Goal: Task Accomplishment & Management: Use online tool/utility

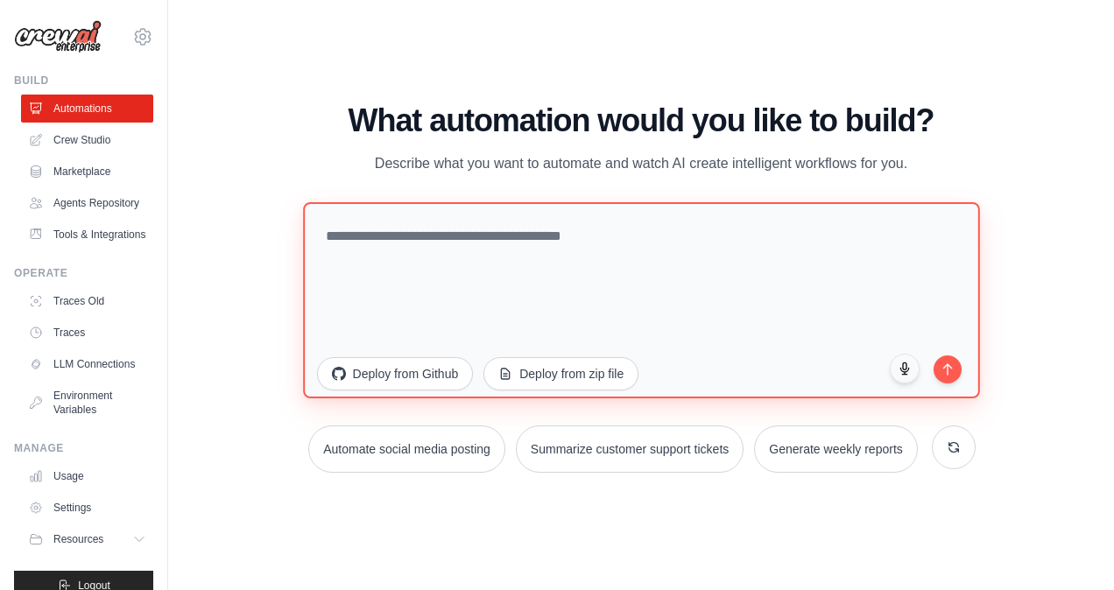
click at [351, 237] on textarea at bounding box center [641, 300] width 676 height 196
type textarea "**********"
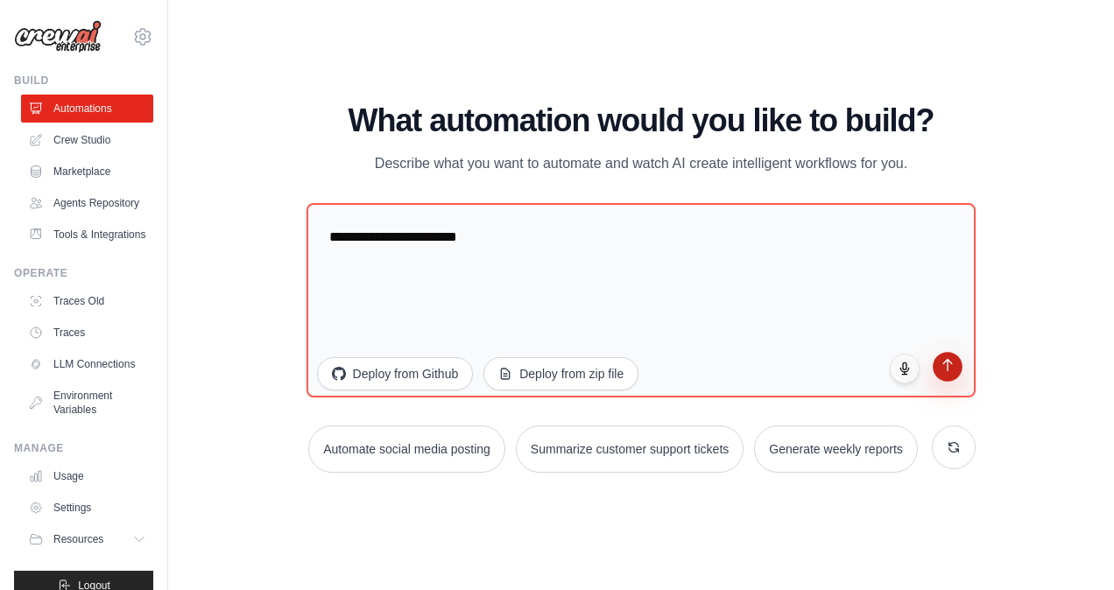
click at [947, 378] on button "submit" at bounding box center [948, 367] width 30 height 30
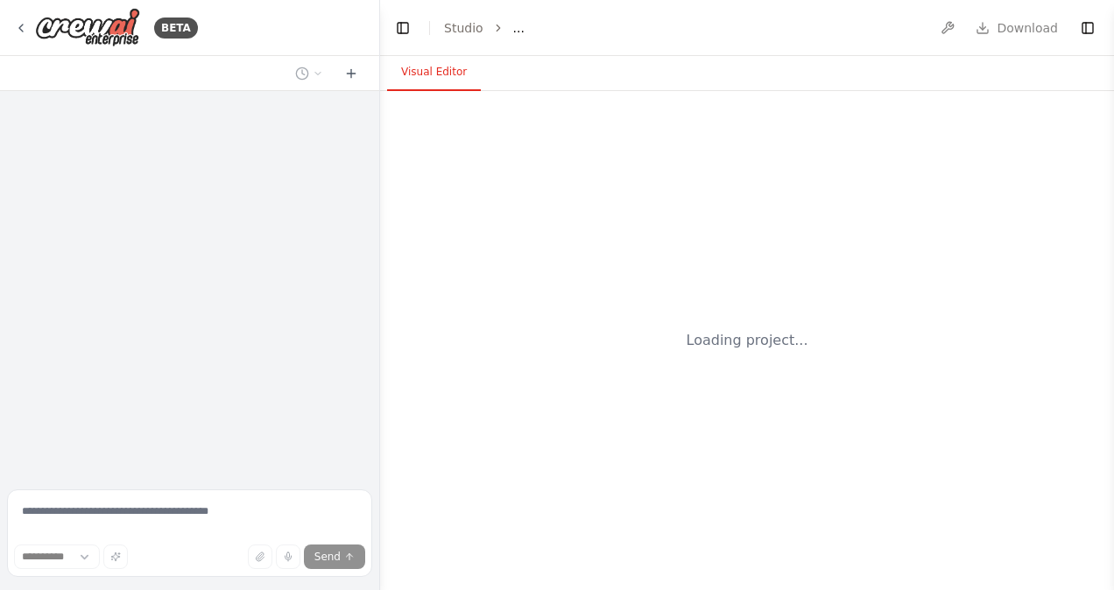
select select "****"
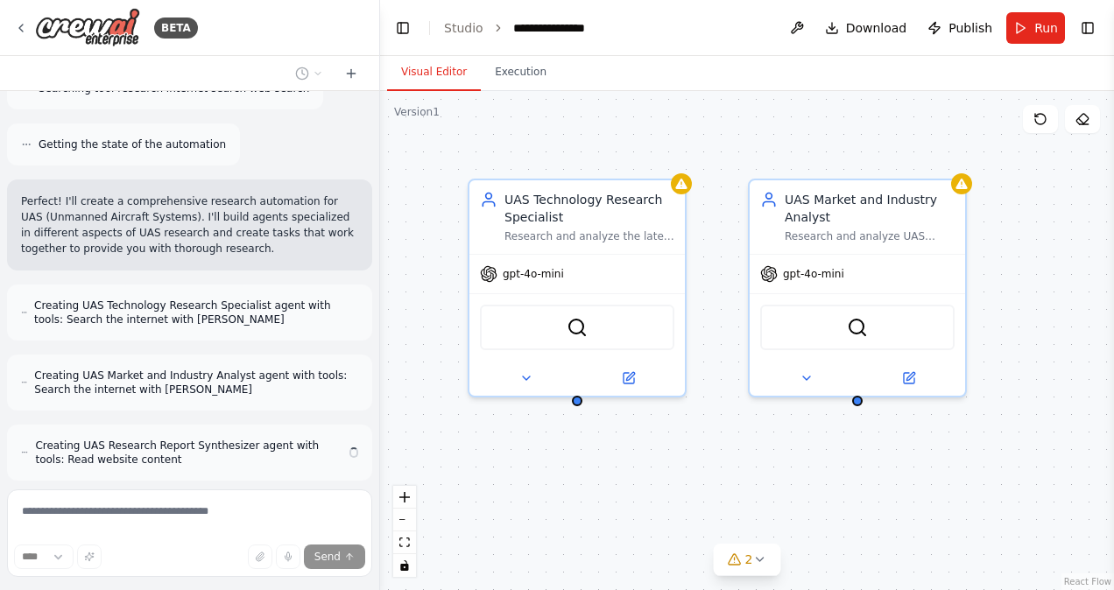
scroll to position [335, 0]
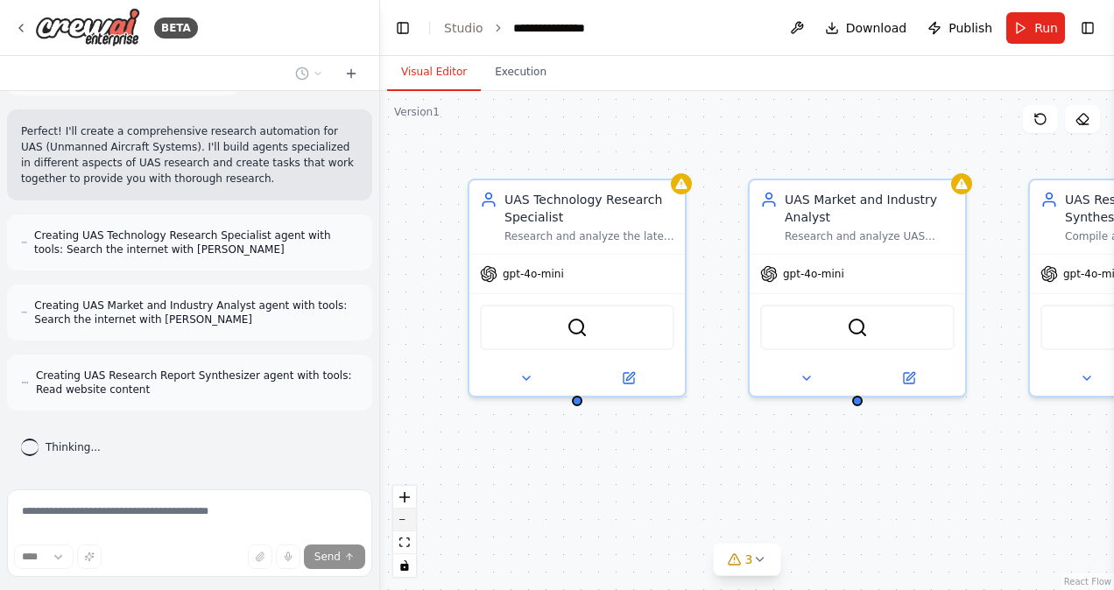
click at [408, 525] on button "zoom out" at bounding box center [404, 520] width 23 height 23
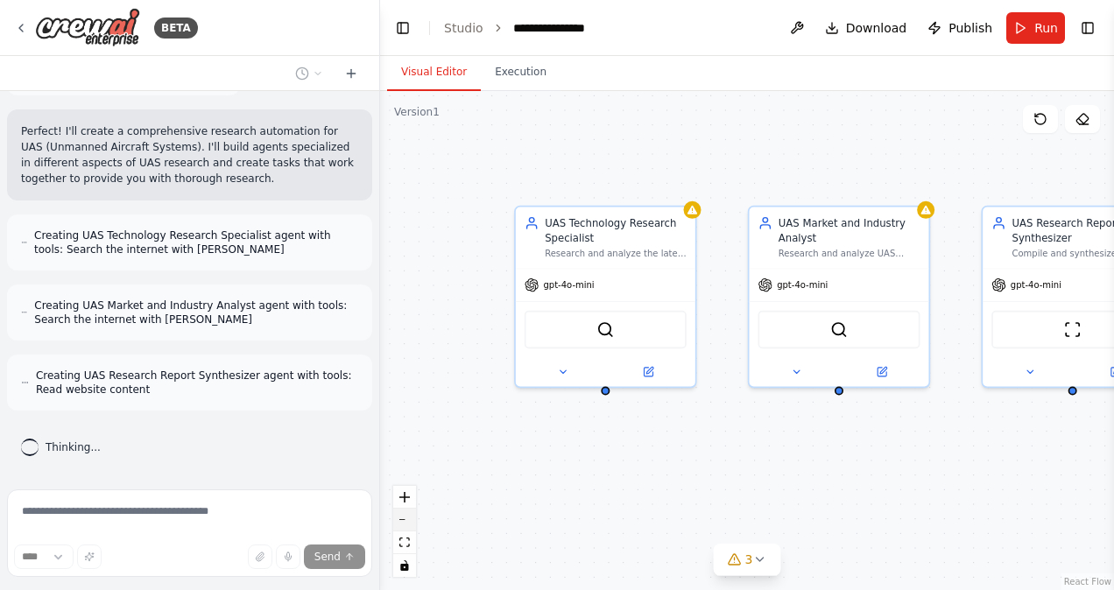
click at [408, 525] on button "zoom out" at bounding box center [404, 520] width 23 height 23
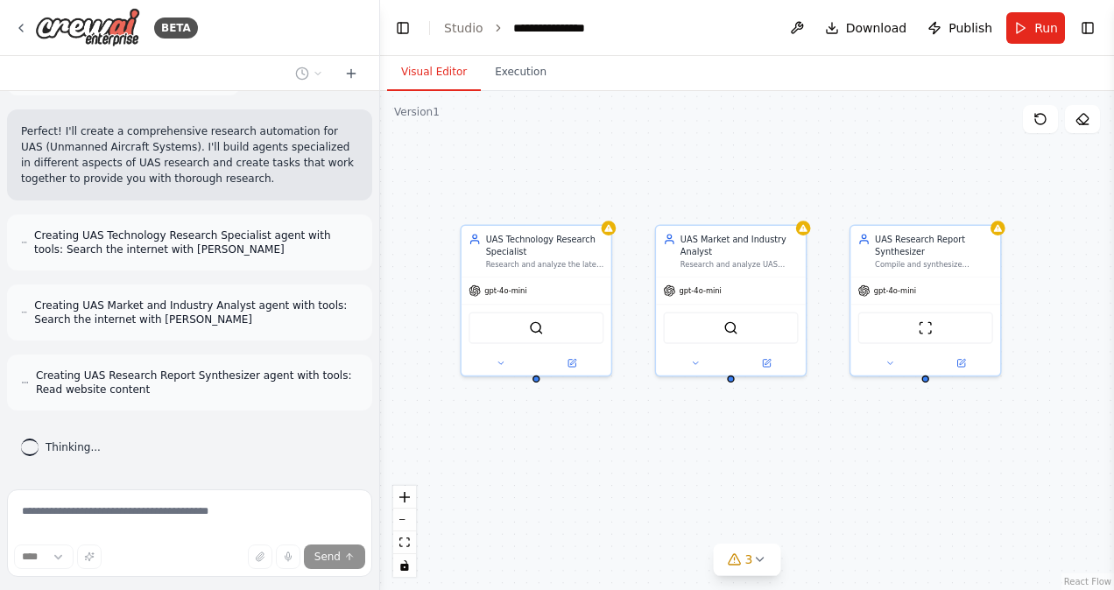
drag, startPoint x: 791, startPoint y: 480, endPoint x: 699, endPoint y: 476, distance: 92.0
click at [699, 476] on div "UAS Technology Research Specialist Research and analyze the latest technologica…" at bounding box center [747, 340] width 734 height 499
click at [495, 373] on div "UAS Technology Research Specialist Research and analyze the latest technologica…" at bounding box center [536, 298] width 152 height 152
click at [505, 360] on icon at bounding box center [501, 361] width 10 height 10
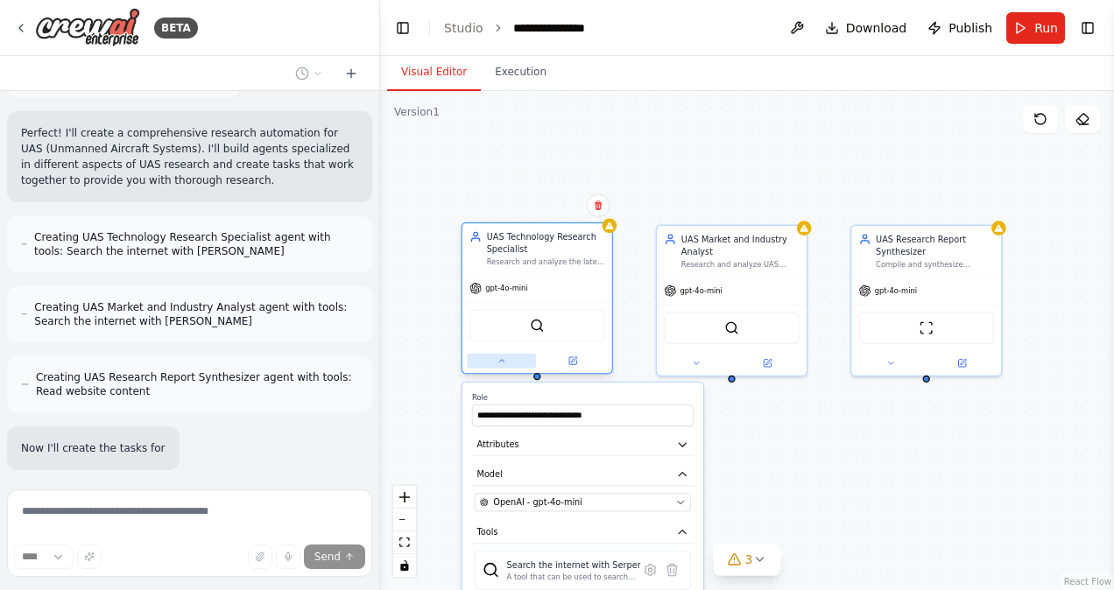
scroll to position [449, 0]
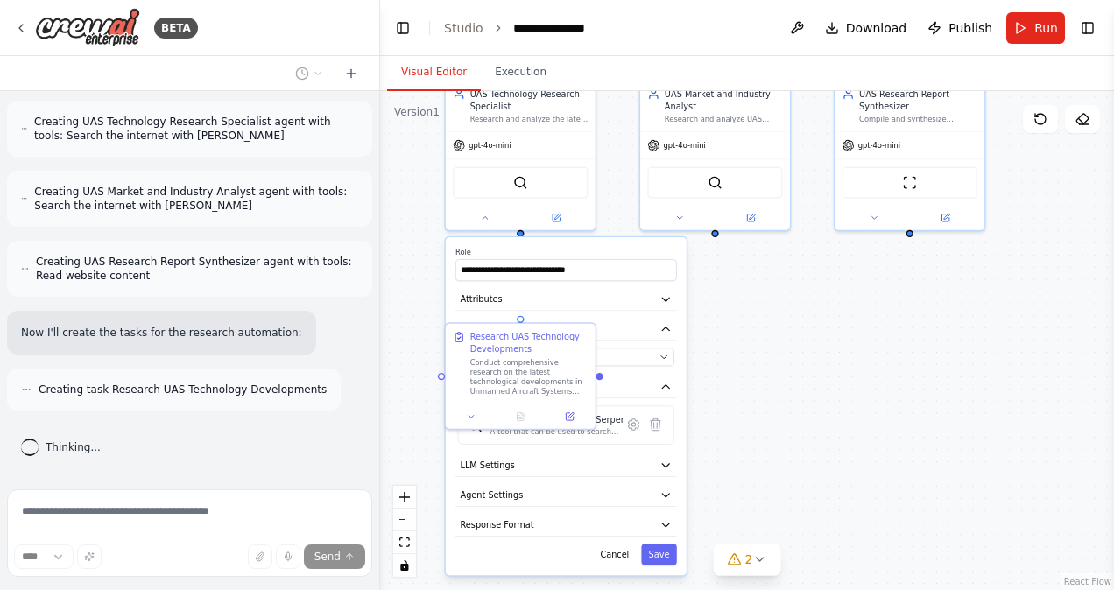
drag, startPoint x: 926, startPoint y: 461, endPoint x: 910, endPoint y: 316, distance: 146.3
click at [910, 316] on div ".deletable-edge-delete-btn { width: 20px; height: 20px; border: 0px solid #ffff…" at bounding box center [747, 340] width 734 height 499
click at [669, 293] on icon "button" at bounding box center [665, 299] width 12 height 12
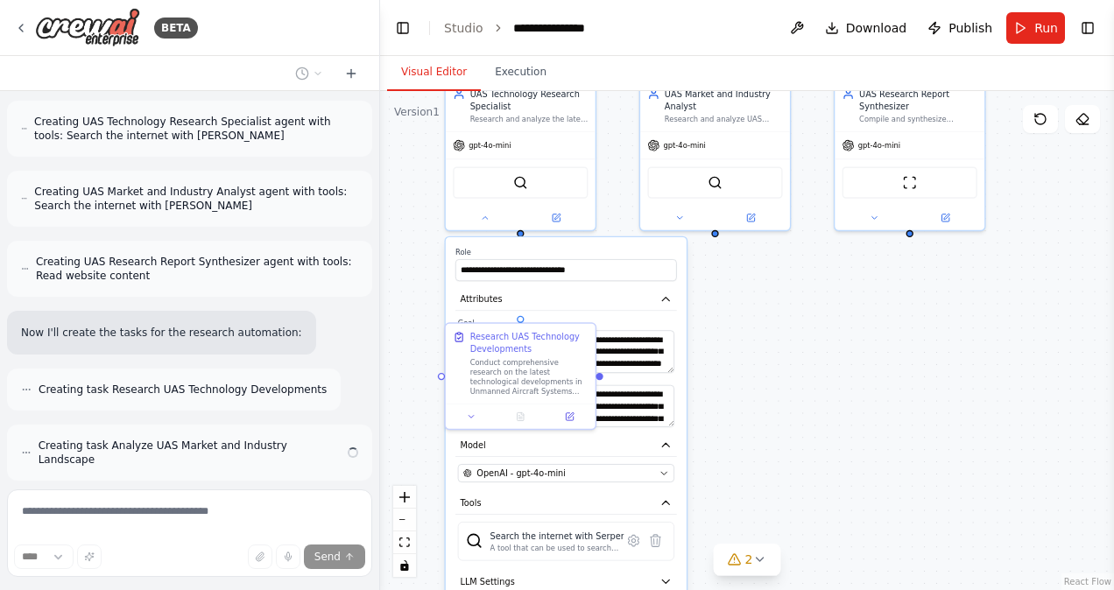
scroll to position [505, 0]
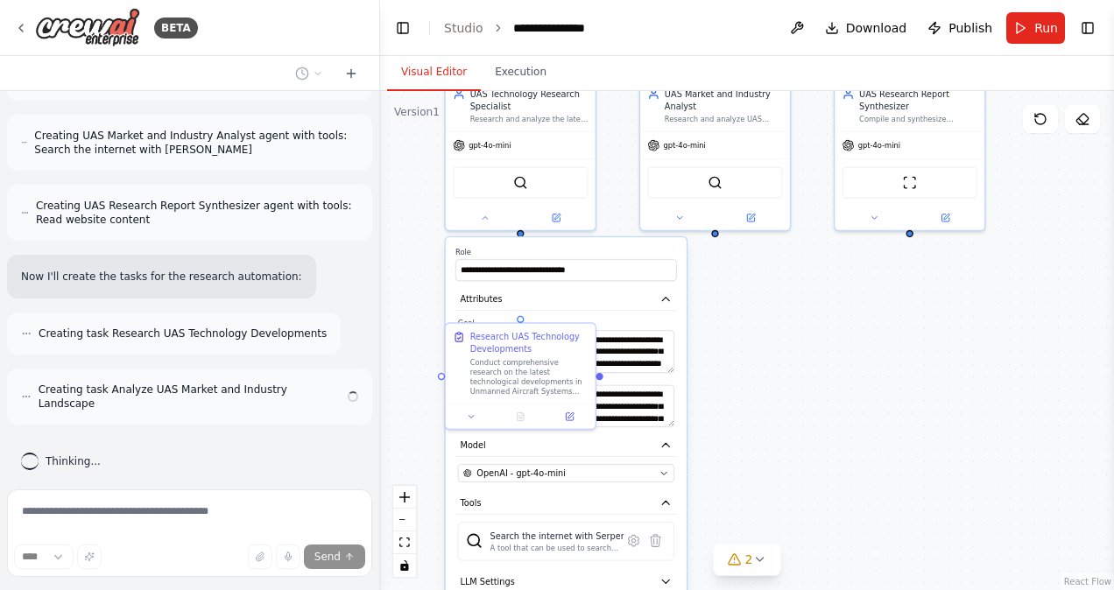
click at [608, 324] on div ".deletable-edge-delete-btn { width: 20px; height: 20px; border: 0px solid #ffff…" at bounding box center [747, 340] width 734 height 499
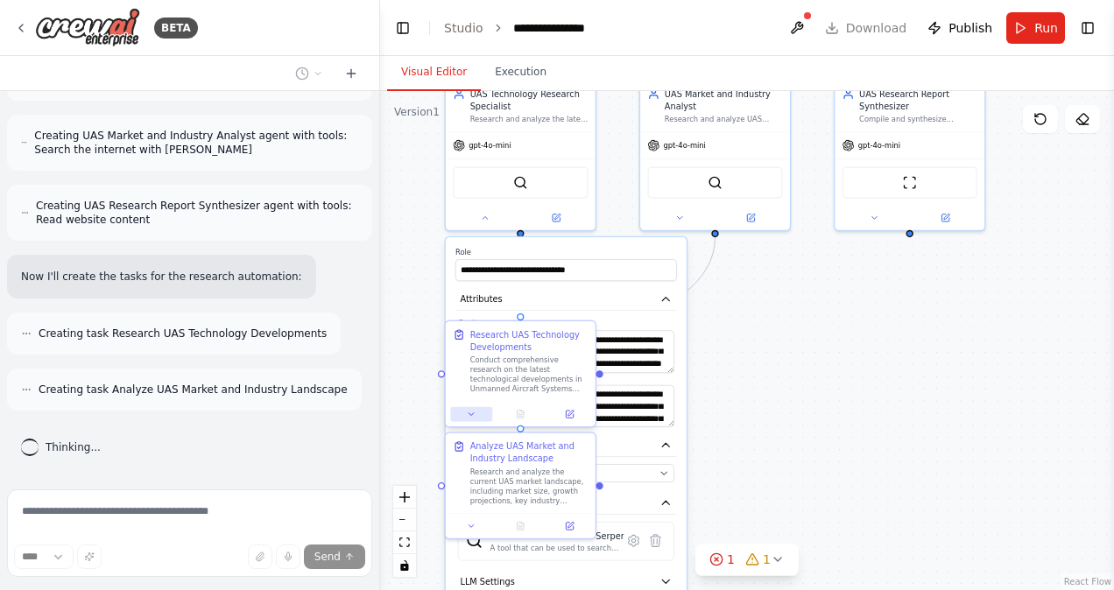
click at [467, 415] on icon at bounding box center [472, 415] width 10 height 10
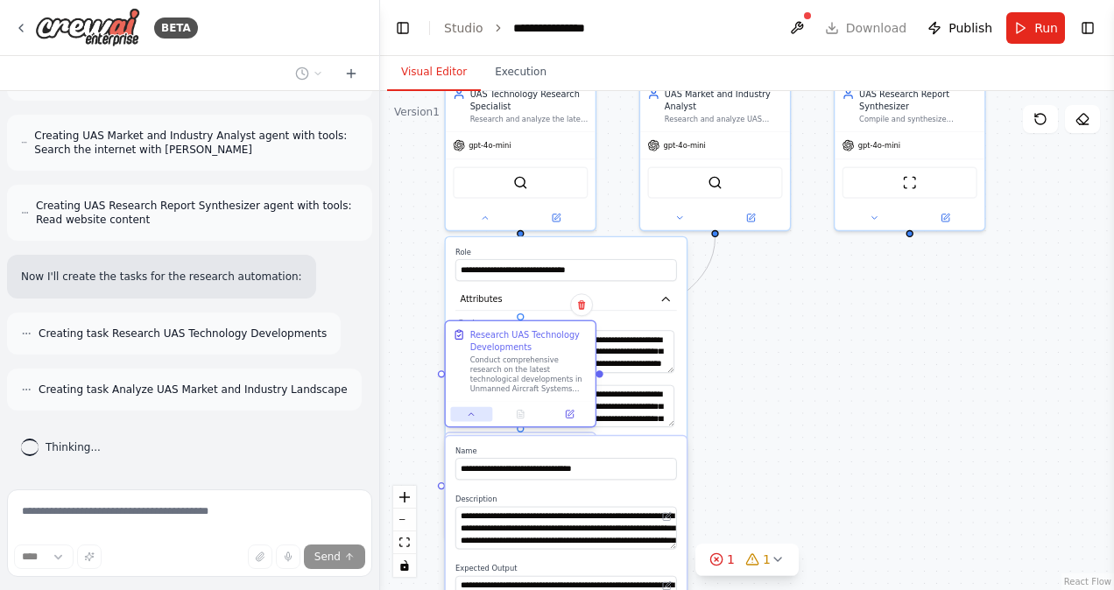
click at [467, 415] on icon at bounding box center [472, 415] width 10 height 10
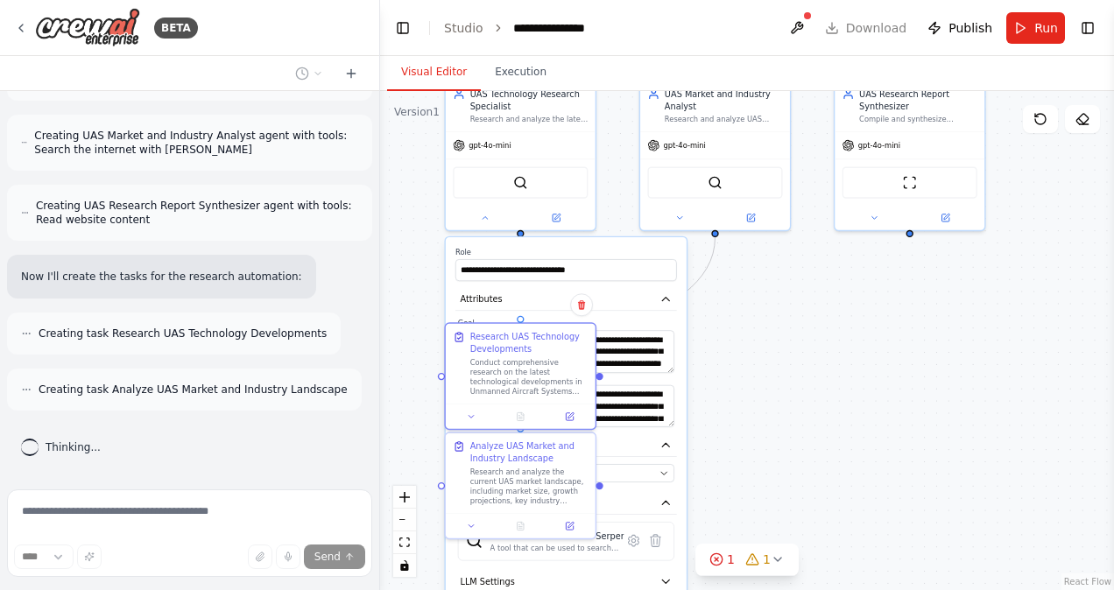
click at [643, 327] on label "Goal" at bounding box center [566, 323] width 216 height 10
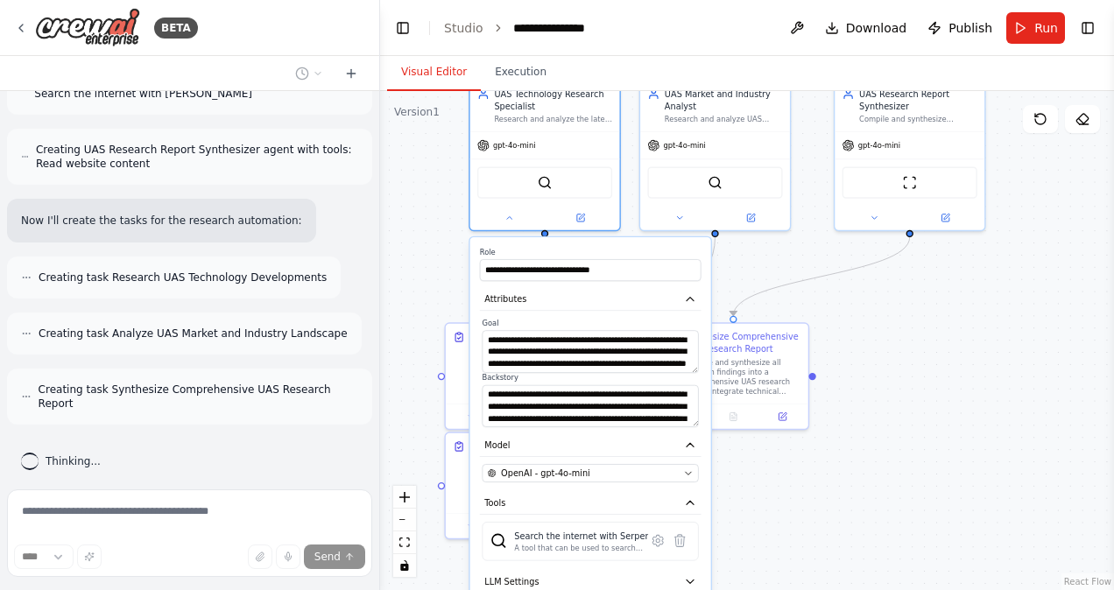
scroll to position [617, 0]
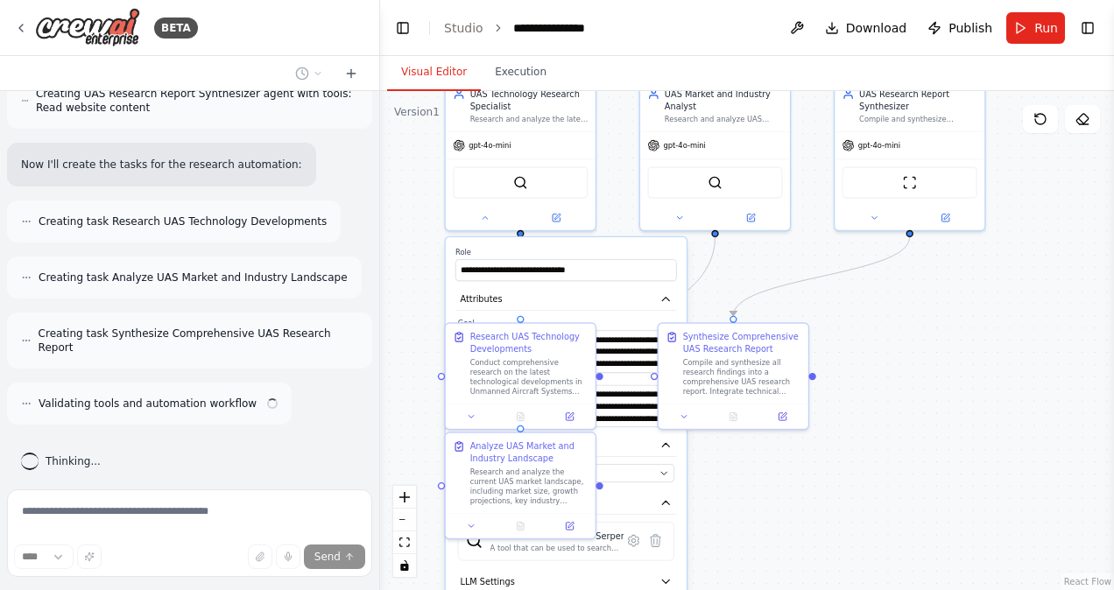
drag, startPoint x: 626, startPoint y: 253, endPoint x: 769, endPoint y: 246, distance: 142.9
click at [769, 246] on div ".deletable-edge-delete-btn { width: 20px; height: 20px; border: 0px solid #ffff…" at bounding box center [747, 340] width 734 height 499
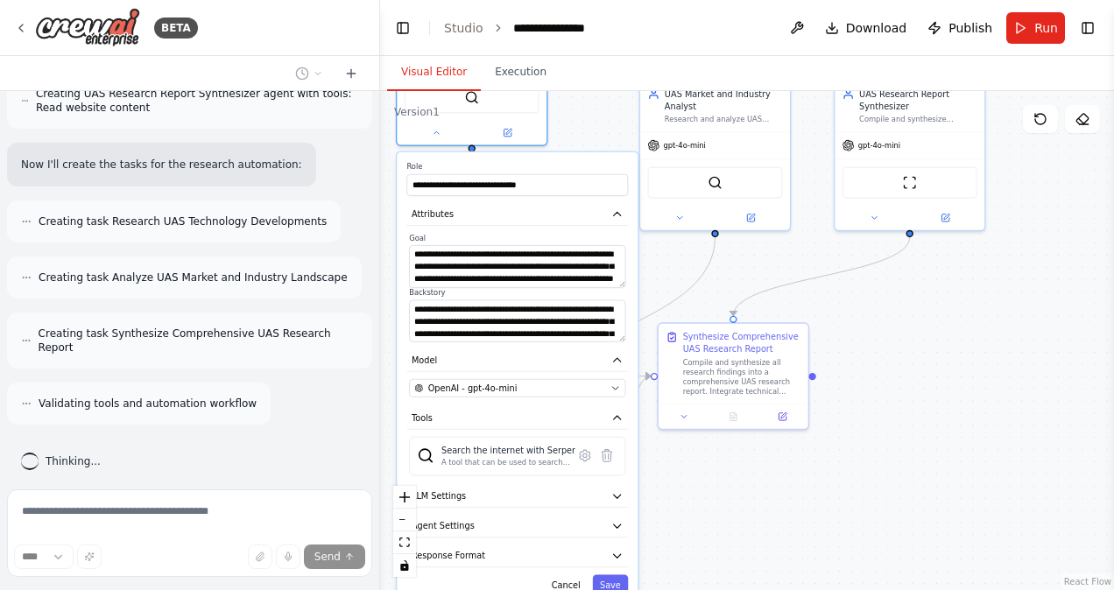
drag, startPoint x: 782, startPoint y: 235, endPoint x: 588, endPoint y: 165, distance: 205.8
click at [588, 165] on label "Role" at bounding box center [516, 167] width 221 height 10
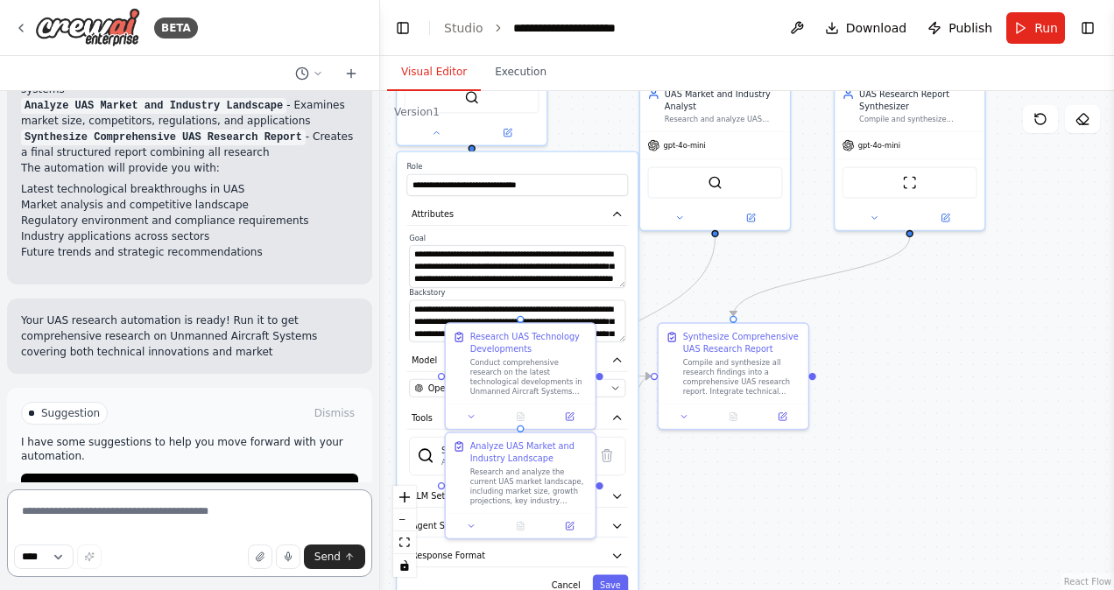
scroll to position [1265, 0]
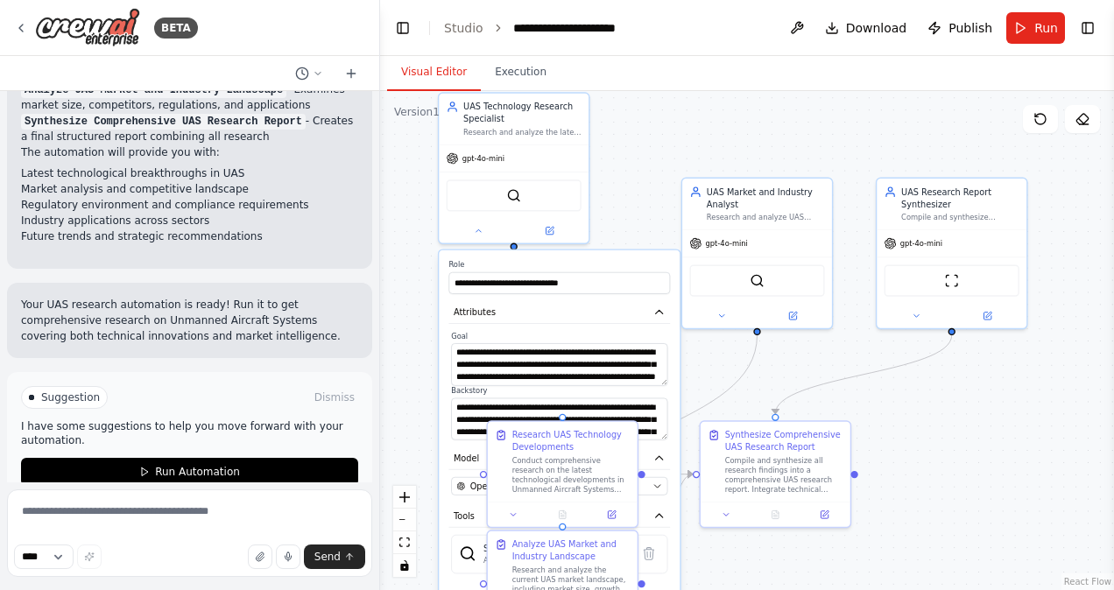
drag, startPoint x: 946, startPoint y: 337, endPoint x: 987, endPoint y: 436, distance: 106.8
click at [987, 436] on div ".deletable-edge-delete-btn { width: 20px; height: 20px; border: 0px solid #ffff…" at bounding box center [747, 340] width 734 height 499
click at [447, 461] on button "Model" at bounding box center [556, 459] width 221 height 23
click at [910, 319] on button at bounding box center [914, 314] width 68 height 15
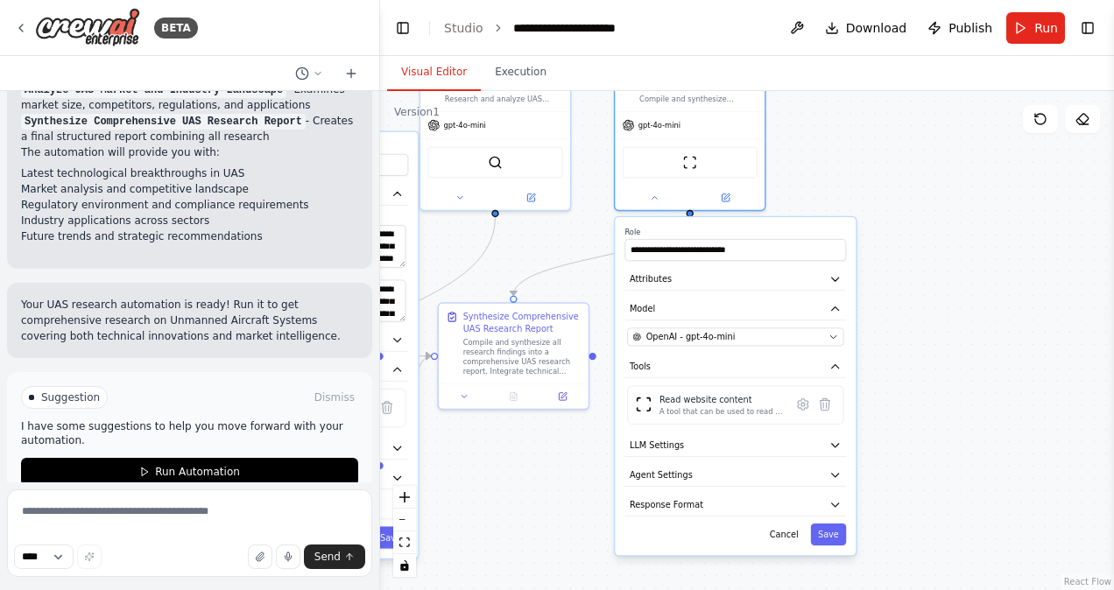
drag, startPoint x: 1084, startPoint y: 275, endPoint x: 824, endPoint y: 156, distance: 286.0
click at [824, 156] on div ".deletable-edge-delete-btn { width: 20px; height: 20px; border: 0px solid #ffff…" at bounding box center [747, 340] width 734 height 499
click at [833, 285] on icon "button" at bounding box center [835, 279] width 12 height 12
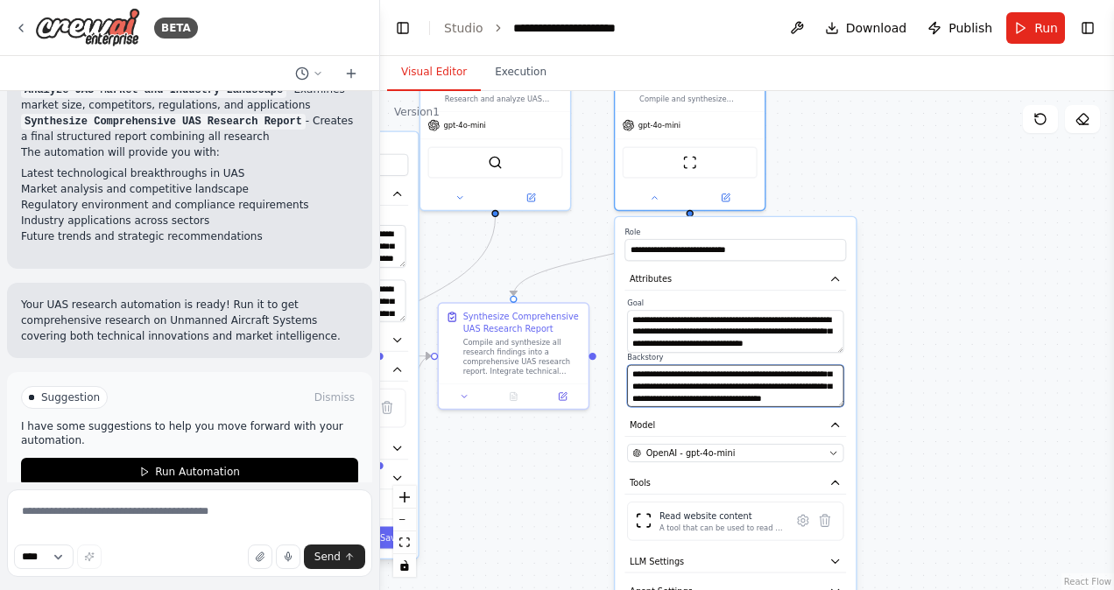
scroll to position [53, 0]
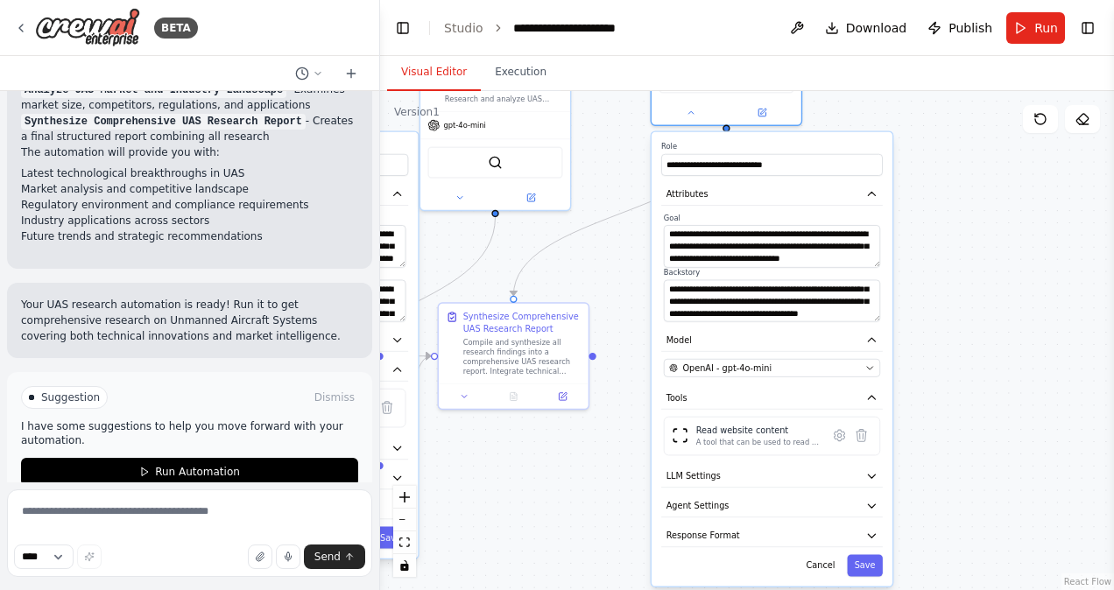
drag, startPoint x: 797, startPoint y: 228, endPoint x: 840, endPoint y: 142, distance: 97.1
click at [840, 142] on label "Role" at bounding box center [771, 147] width 221 height 10
click at [823, 465] on button "LLM Settings" at bounding box center [771, 476] width 221 height 23
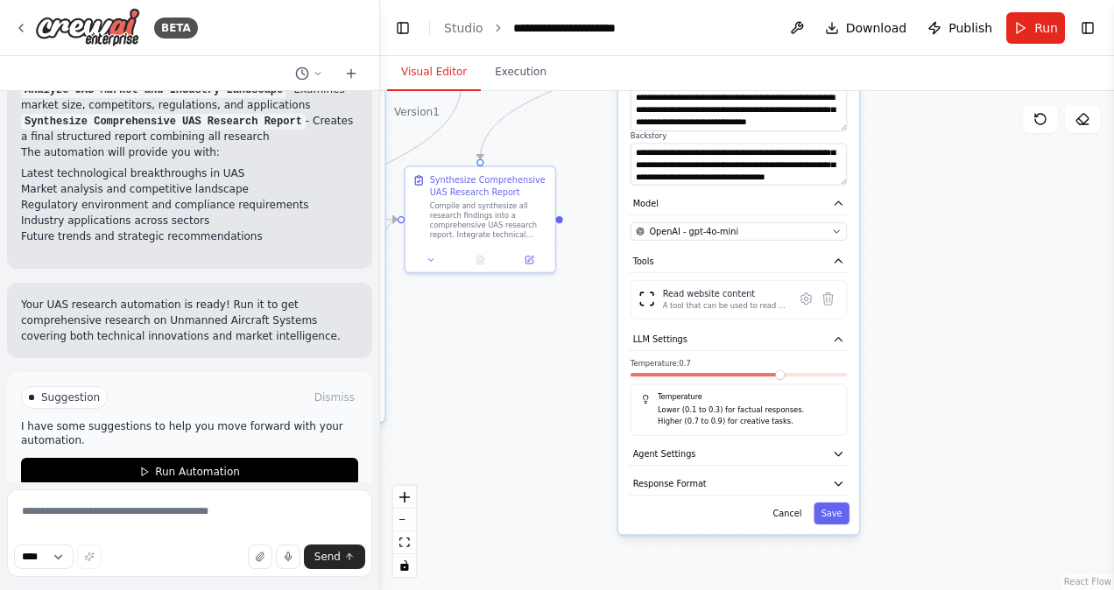
drag, startPoint x: 937, startPoint y: 502, endPoint x: 902, endPoint y: 362, distance: 144.4
click at [902, 362] on div ".deletable-edge-delete-btn { width: 20px; height: 20px; border: 0px solid #ffff…" at bounding box center [747, 340] width 734 height 499
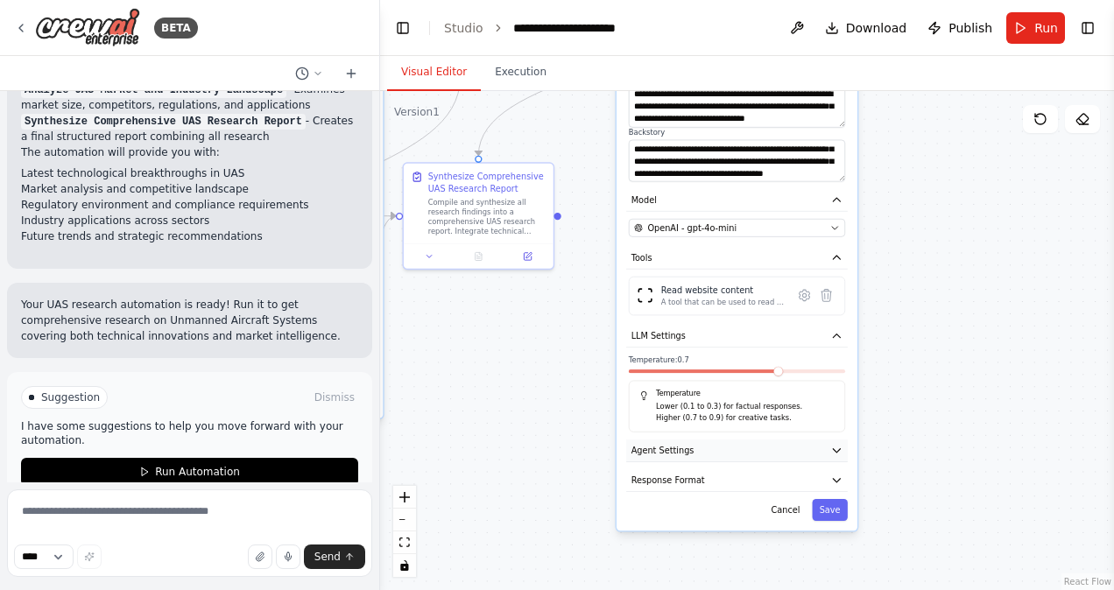
click at [840, 442] on button "Agent Settings" at bounding box center [736, 450] width 221 height 23
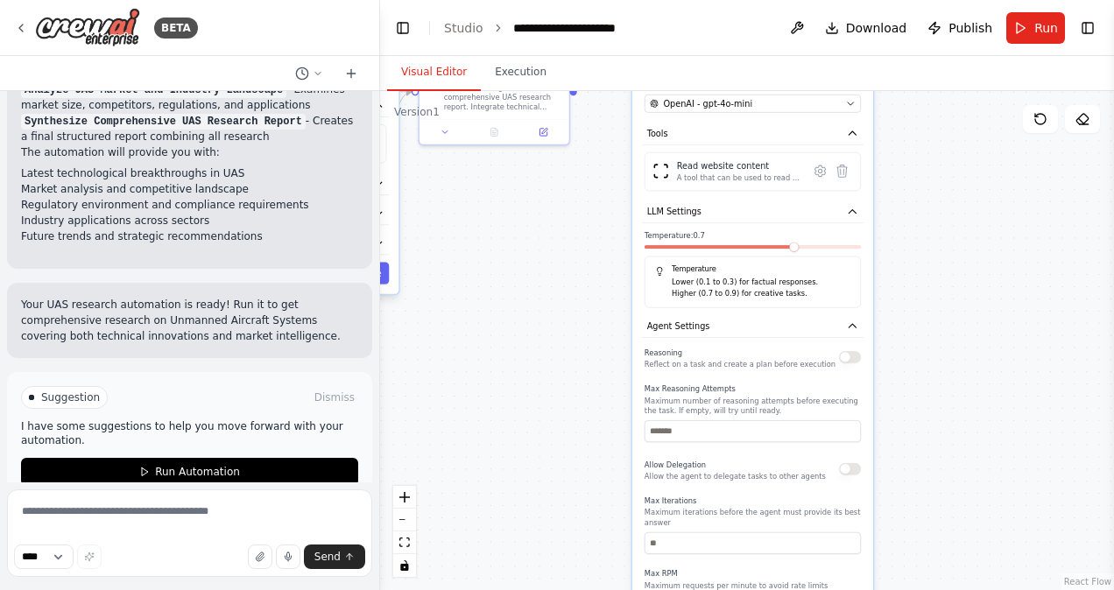
drag, startPoint x: 905, startPoint y: 487, endPoint x: 921, endPoint y: 362, distance: 125.3
click at [921, 362] on div ".deletable-edge-delete-btn { width: 20px; height: 20px; border: 0px solid #ffff…" at bounding box center [747, 340] width 734 height 499
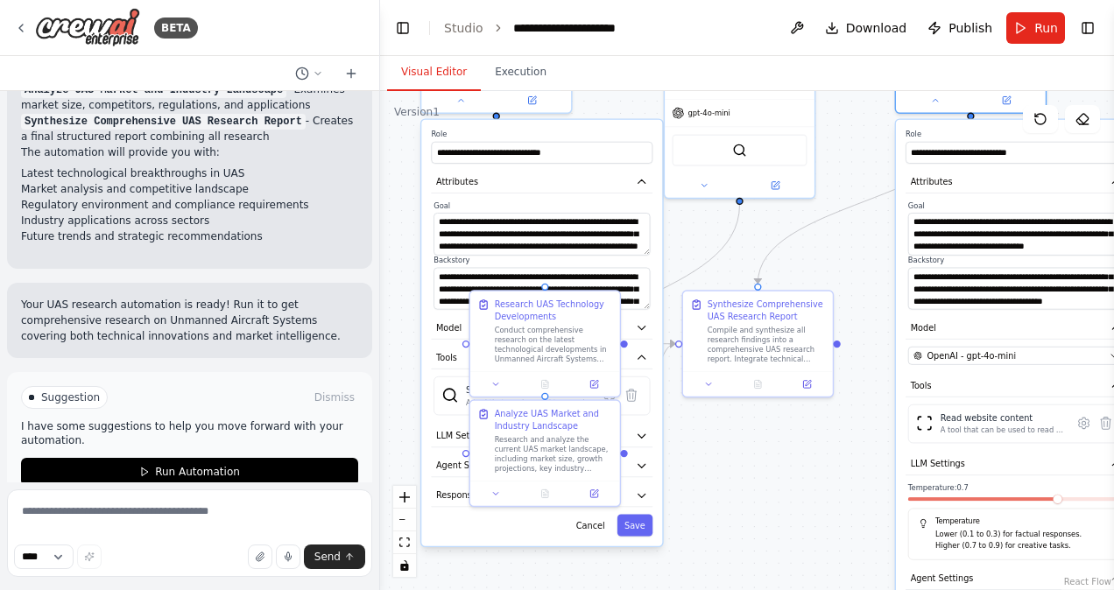
drag, startPoint x: 542, startPoint y: 383, endPoint x: 808, endPoint y: 635, distance: 366.6
click at [808, 589] on html "BETA conduct research on uas ▶ Thought process I'll help you create an automati…" at bounding box center [557, 295] width 1114 height 590
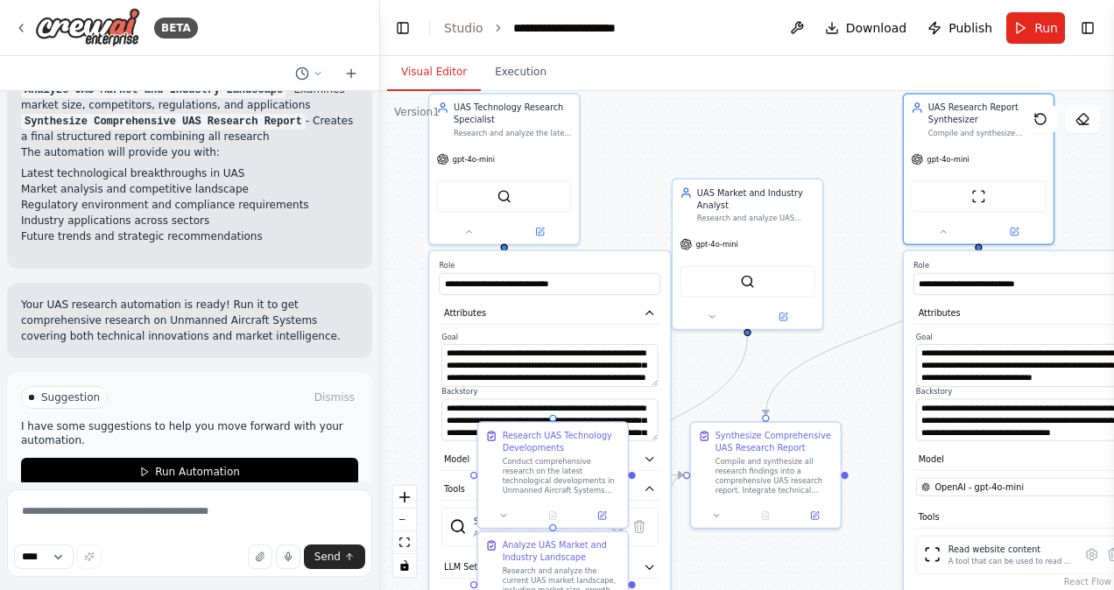
drag, startPoint x: 746, startPoint y: 411, endPoint x: 751, endPoint y: 543, distance: 131.4
click at [751, 543] on div ".deletable-edge-delete-btn { width: 20px; height: 20px; border: 0px solid #ffff…" at bounding box center [747, 340] width 734 height 499
click at [401, 525] on button "zoom out" at bounding box center [404, 520] width 23 height 23
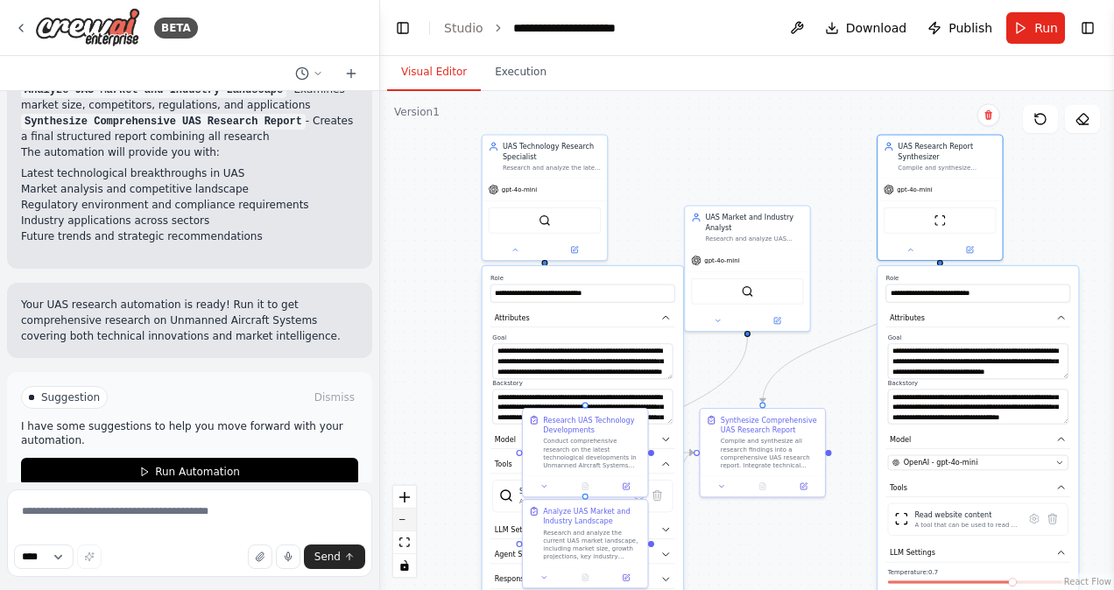
click at [401, 525] on button "zoom out" at bounding box center [404, 520] width 23 height 23
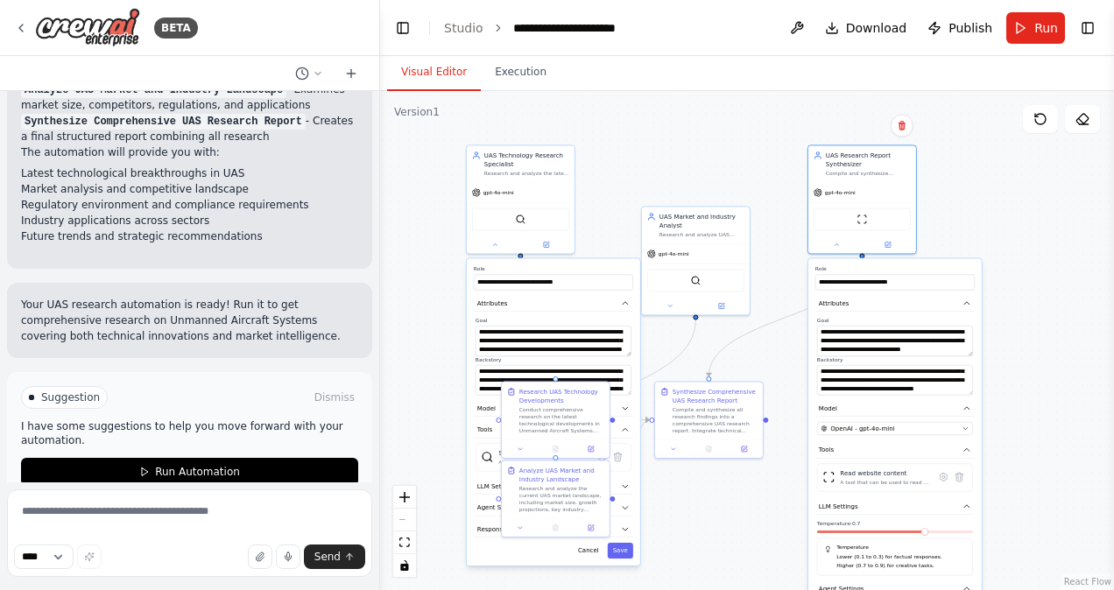
drag, startPoint x: 476, startPoint y: 419, endPoint x: 424, endPoint y: 401, distance: 55.7
click at [424, 401] on div ".deletable-edge-delete-btn { width: 20px; height: 20px; border: 0px solid #ffff…" at bounding box center [747, 340] width 734 height 499
click at [1044, 18] on button "Run" at bounding box center [1035, 28] width 59 height 32
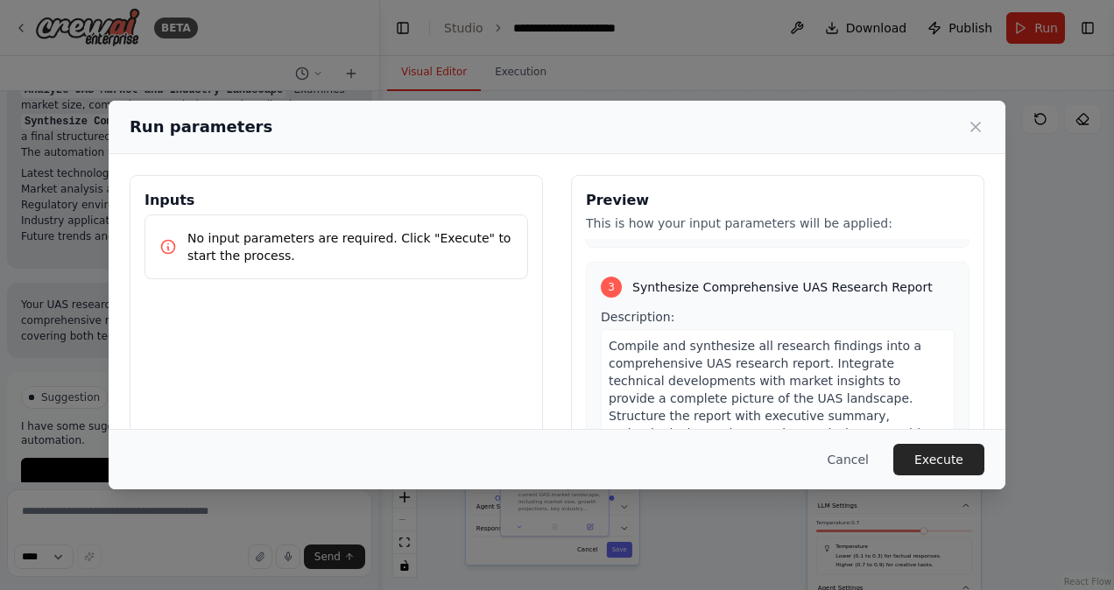
scroll to position [807, 0]
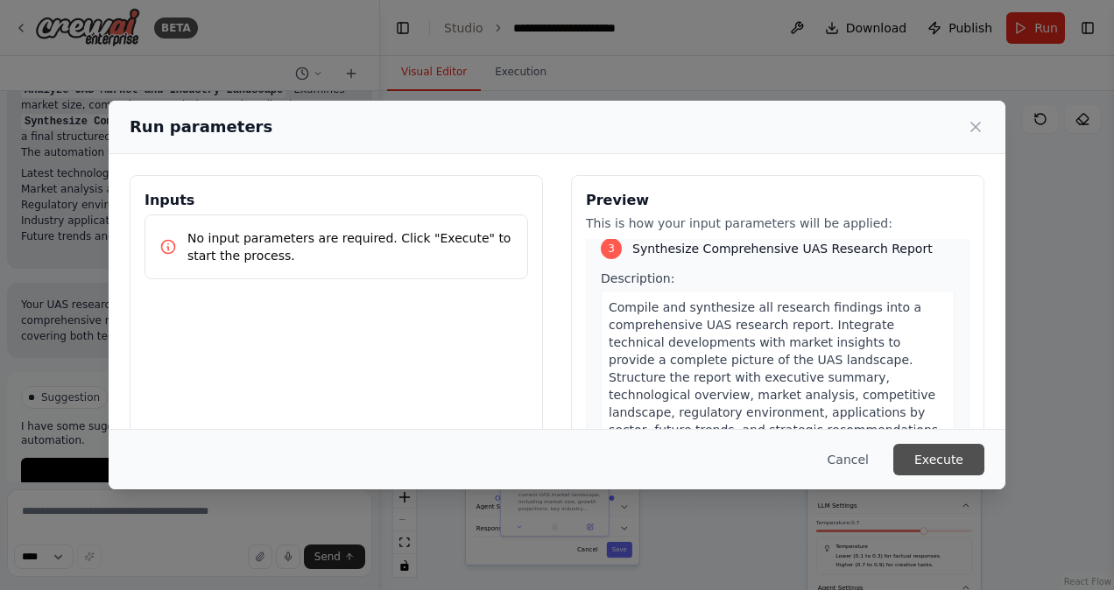
click at [935, 462] on button "Execute" at bounding box center [938, 460] width 91 height 32
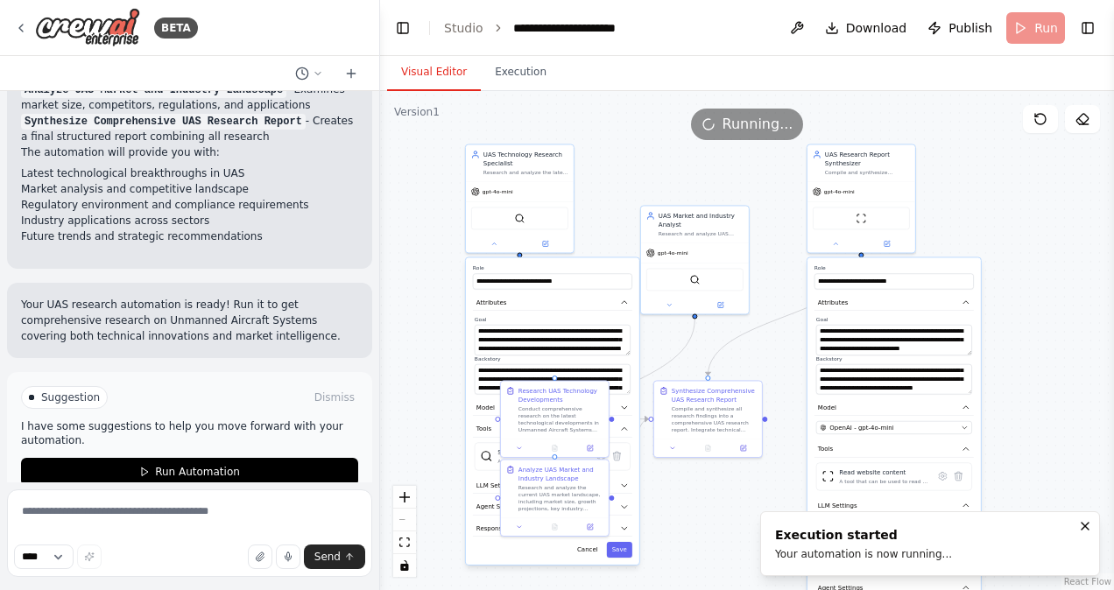
click at [435, 82] on button "Visual Editor" at bounding box center [434, 72] width 94 height 37
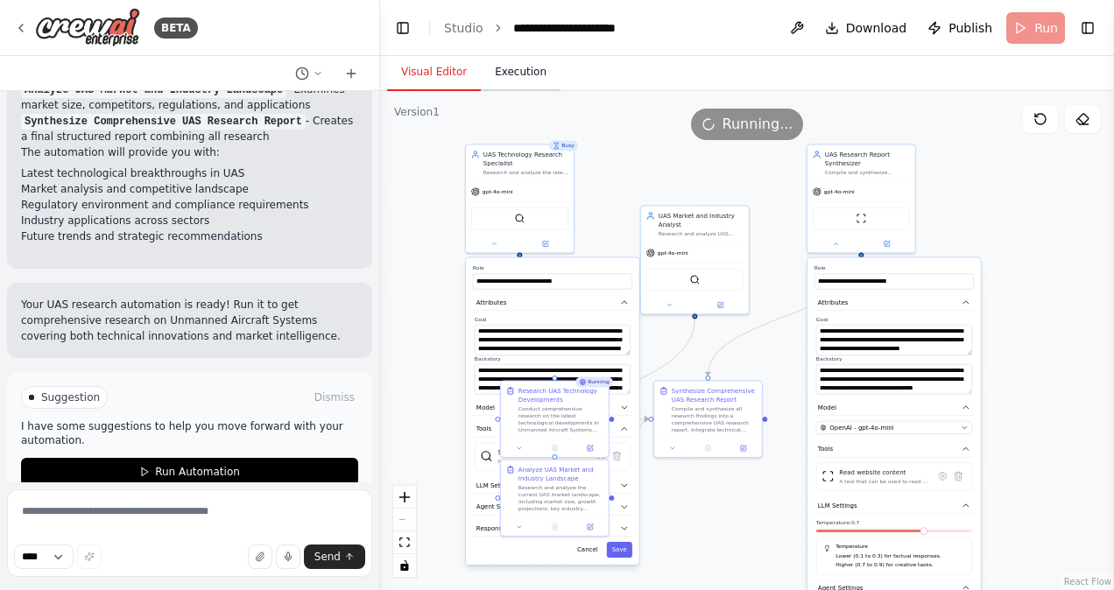
click at [513, 69] on button "Execution" at bounding box center [521, 72] width 80 height 37
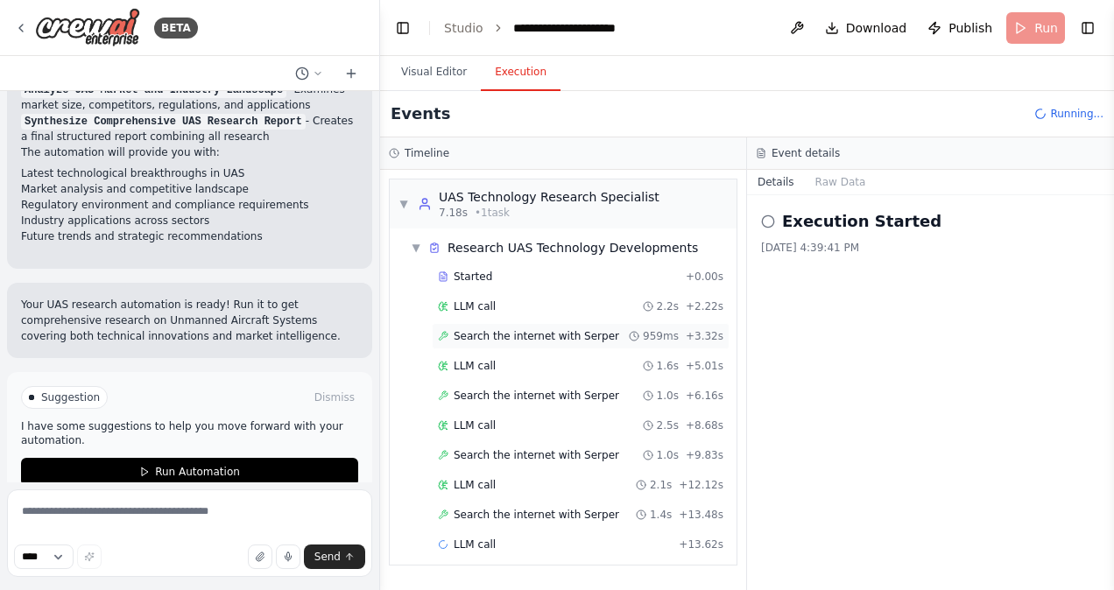
click at [502, 330] on span "Search the internet with Serper" at bounding box center [535, 336] width 165 height 14
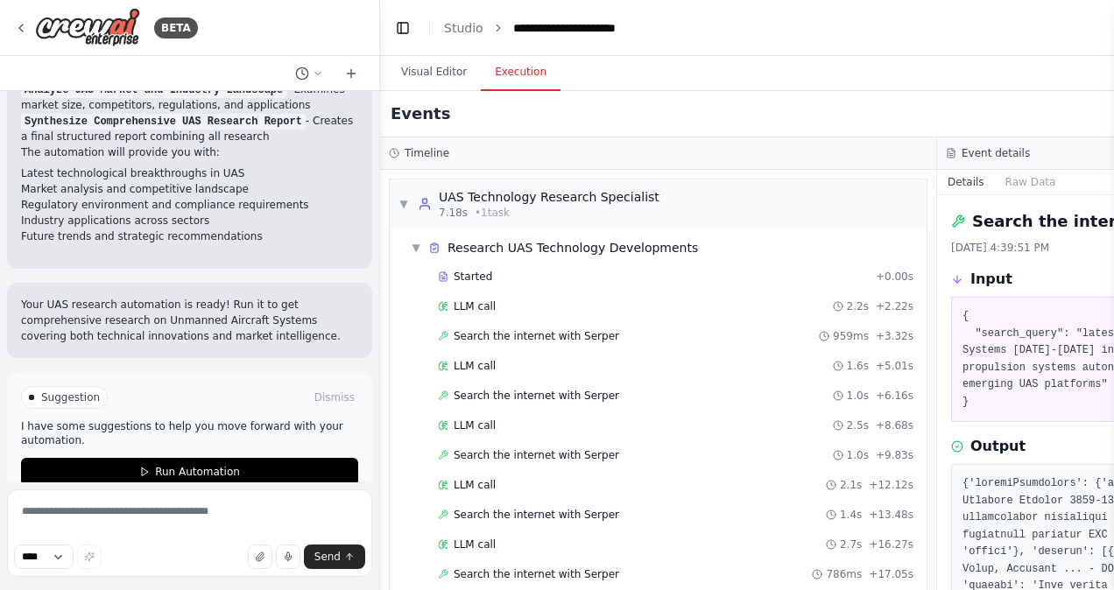
drag, startPoint x: 1026, startPoint y: 418, endPoint x: 1015, endPoint y: 418, distance: 11.4
click at [398, 206] on span "▼" at bounding box center [403, 204] width 11 height 14
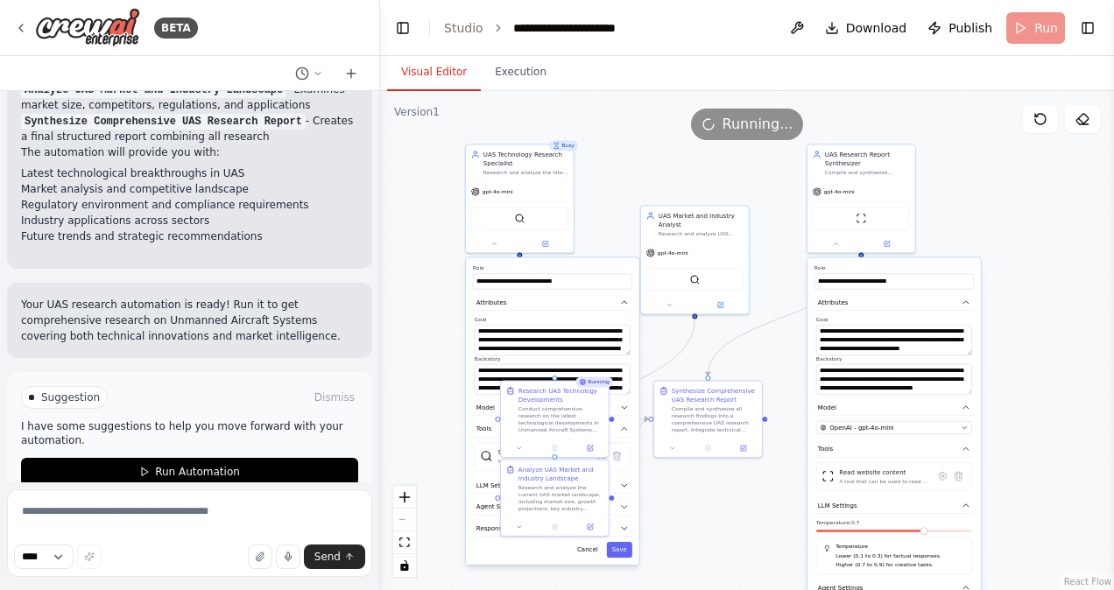
click at [446, 75] on button "Visual Editor" at bounding box center [434, 72] width 94 height 37
click at [615, 554] on button "Save" at bounding box center [619, 550] width 25 height 16
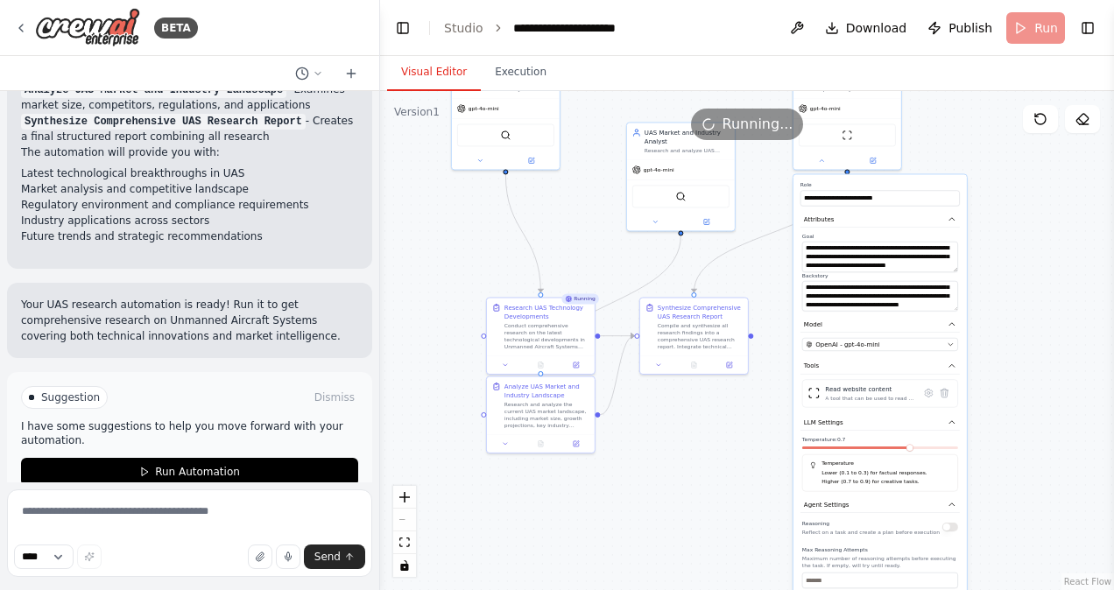
drag, startPoint x: 1043, startPoint y: 539, endPoint x: 1029, endPoint y: 455, distance: 85.2
click at [1029, 455] on div ".deletable-edge-delete-btn { width: 20px; height: 20px; border: 0px solid #ffff…" at bounding box center [747, 340] width 734 height 499
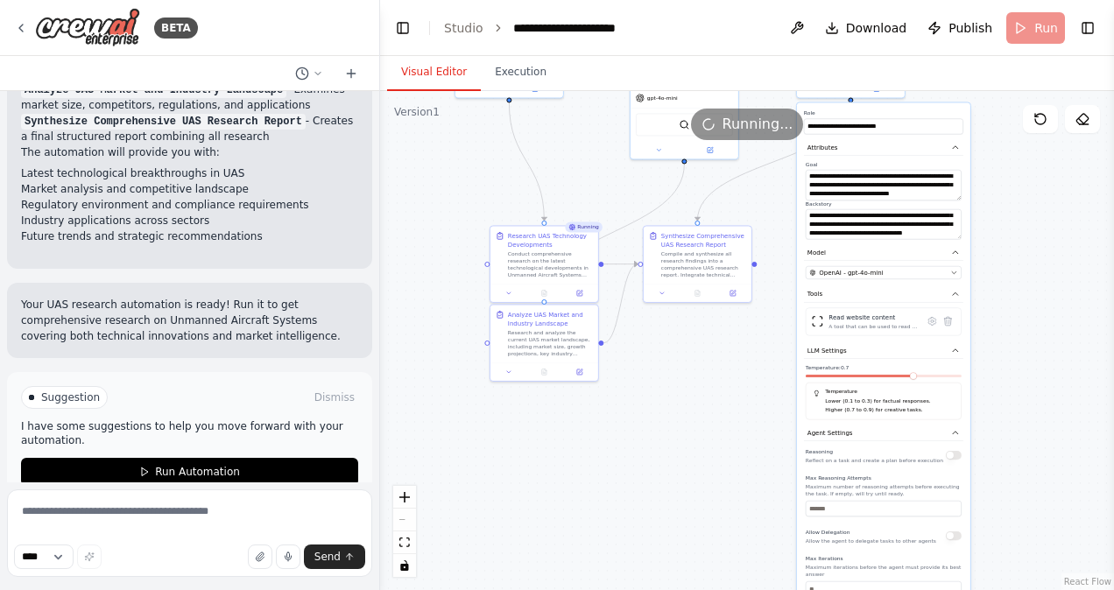
drag, startPoint x: 1029, startPoint y: 455, endPoint x: 1032, endPoint y: 384, distance: 71.0
click at [1032, 384] on div ".deletable-edge-delete-btn { width: 20px; height: 20px; border: 0px solid #ffff…" at bounding box center [747, 340] width 734 height 499
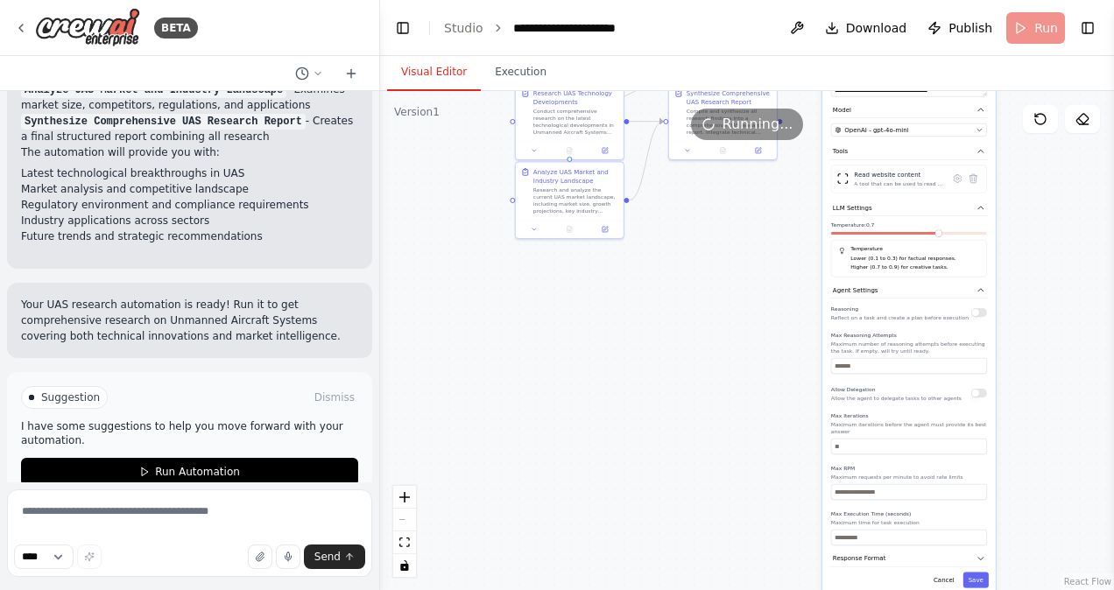
drag, startPoint x: 1032, startPoint y: 384, endPoint x: 1058, endPoint y: 240, distance: 146.7
click at [1058, 240] on div ".deletable-edge-delete-btn { width: 20px; height: 20px; border: 0px solid #ffff…" at bounding box center [747, 340] width 734 height 499
click at [969, 570] on button "Save" at bounding box center [975, 578] width 25 height 16
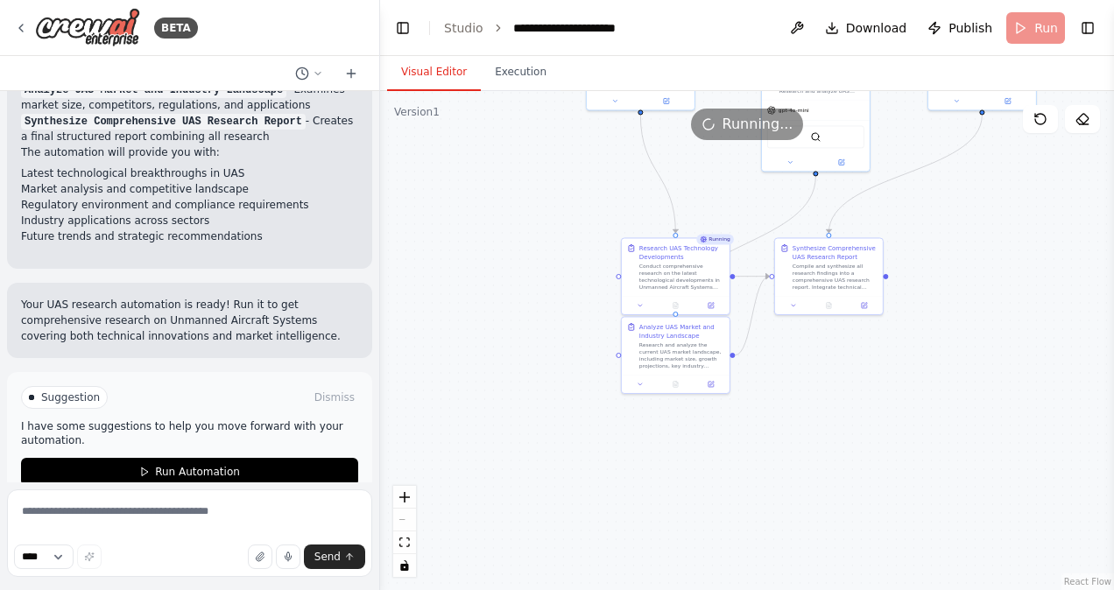
drag, startPoint x: 902, startPoint y: 478, endPoint x: 1007, endPoint y: 635, distance: 188.7
click at [1007, 589] on html "BETA conduct research on uas ▶ Thought process I'll help you create an automati…" at bounding box center [557, 295] width 1114 height 590
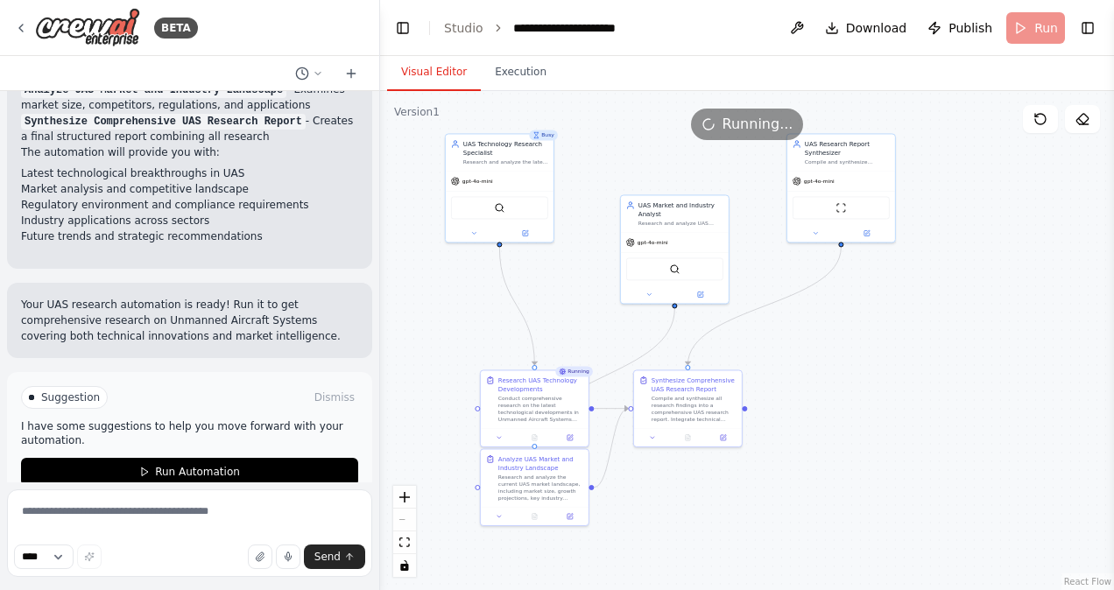
drag, startPoint x: 1028, startPoint y: 327, endPoint x: 888, endPoint y: 458, distance: 192.0
click at [888, 458] on div ".deletable-edge-delete-btn { width: 20px; height: 20px; border: 0px solid #ffff…" at bounding box center [747, 340] width 734 height 499
click at [530, 521] on div at bounding box center [535, 513] width 108 height 18
click at [534, 511] on icon at bounding box center [534, 514] width 4 height 6
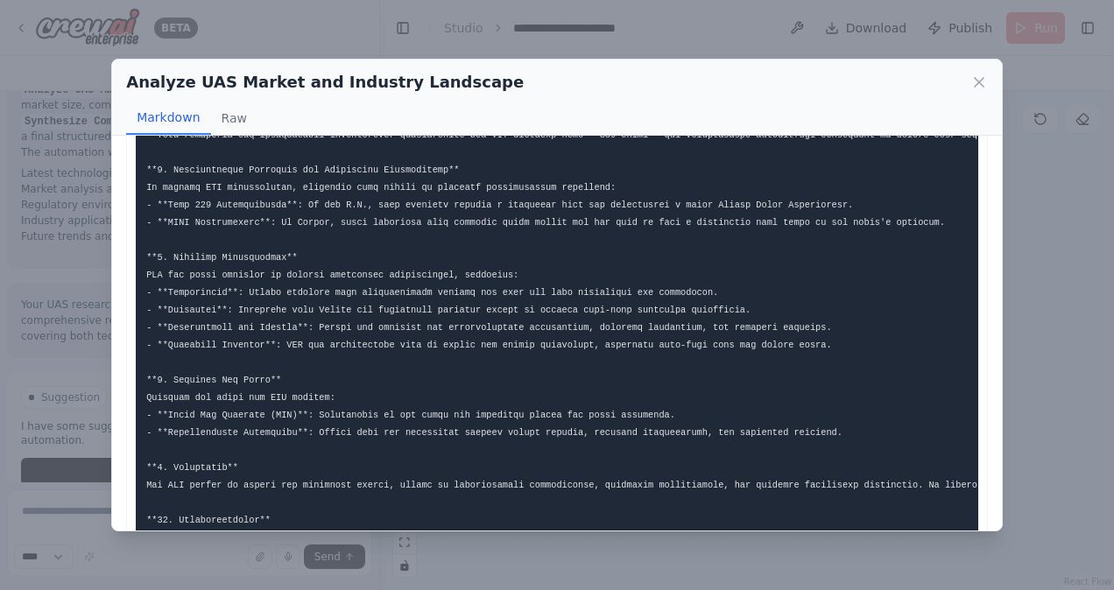
scroll to position [590, 0]
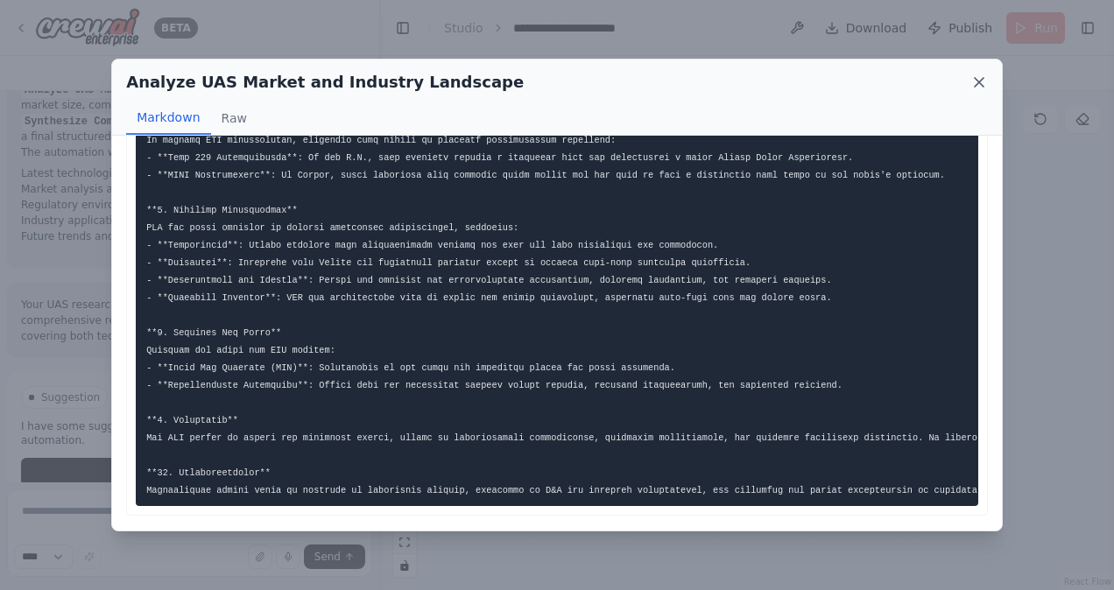
click at [983, 84] on icon at bounding box center [979, 83] width 18 height 18
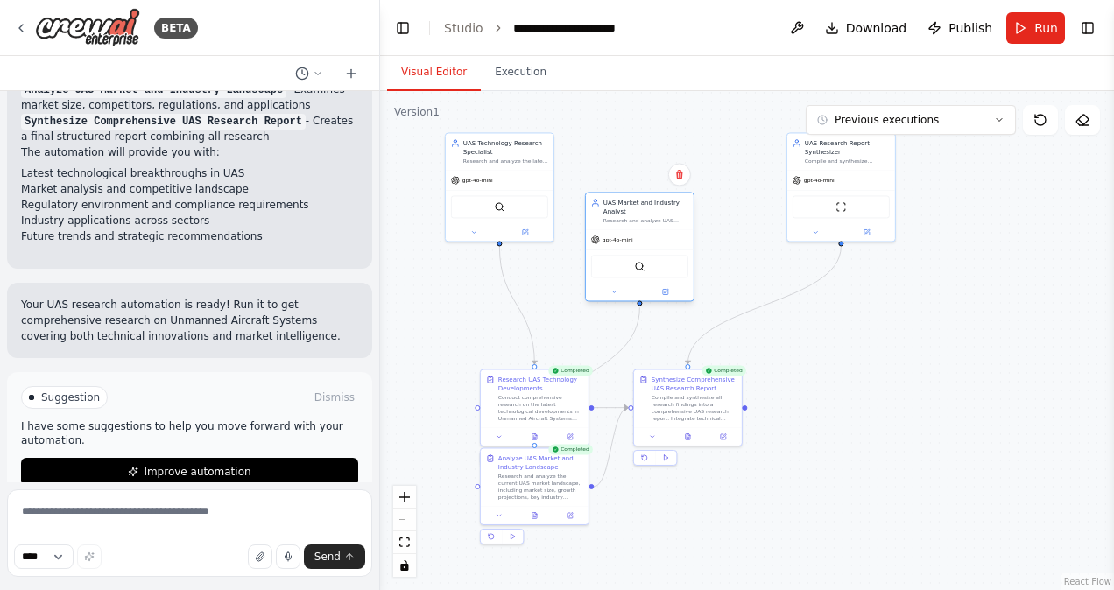
drag, startPoint x: 727, startPoint y: 236, endPoint x: 692, endPoint y: 241, distance: 35.3
click at [692, 241] on div "gpt-4o-mini" at bounding box center [640, 239] width 108 height 19
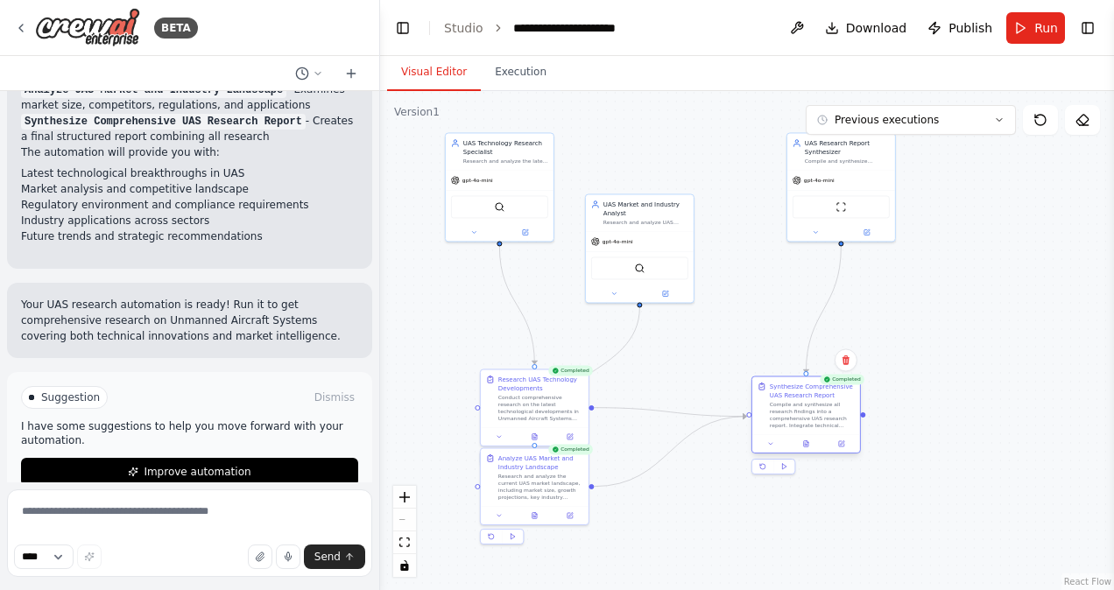
drag, startPoint x: 660, startPoint y: 369, endPoint x: 782, endPoint y: 378, distance: 122.0
click at [782, 378] on div "Synthesize Comprehensive UAS Research Report Compile and synthesize all researc…" at bounding box center [806, 405] width 108 height 58
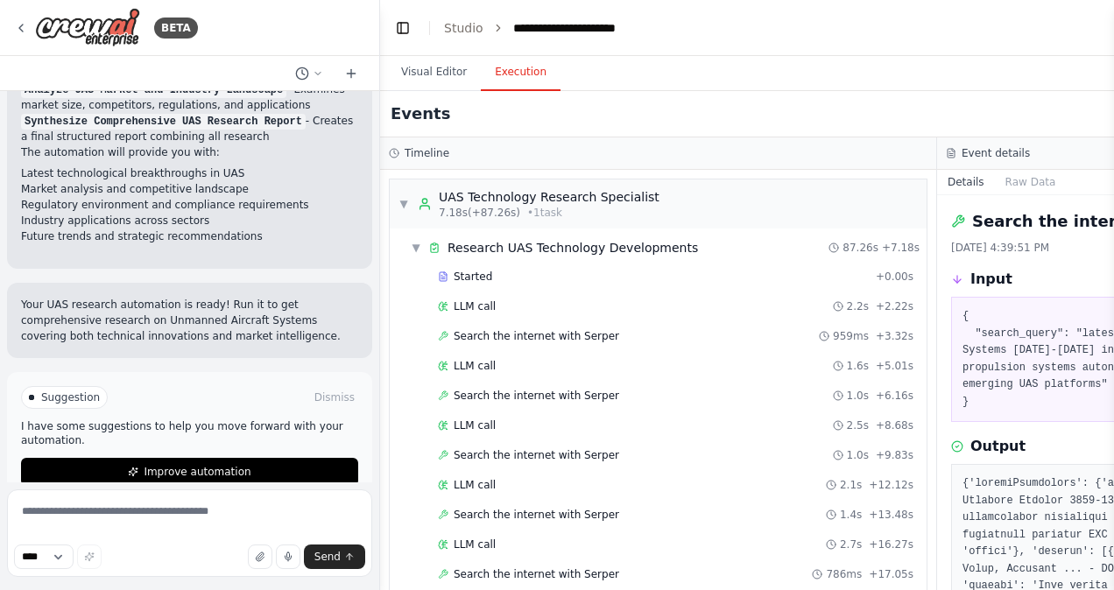
click at [516, 76] on button "Execution" at bounding box center [521, 72] width 80 height 37
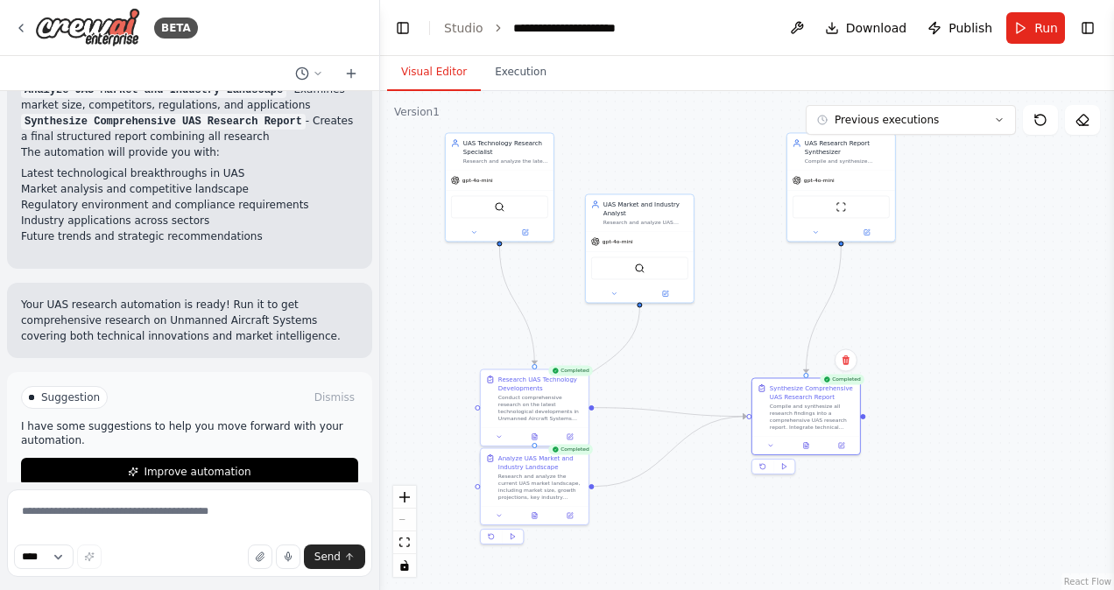
click at [455, 72] on button "Visual Editor" at bounding box center [434, 72] width 94 height 37
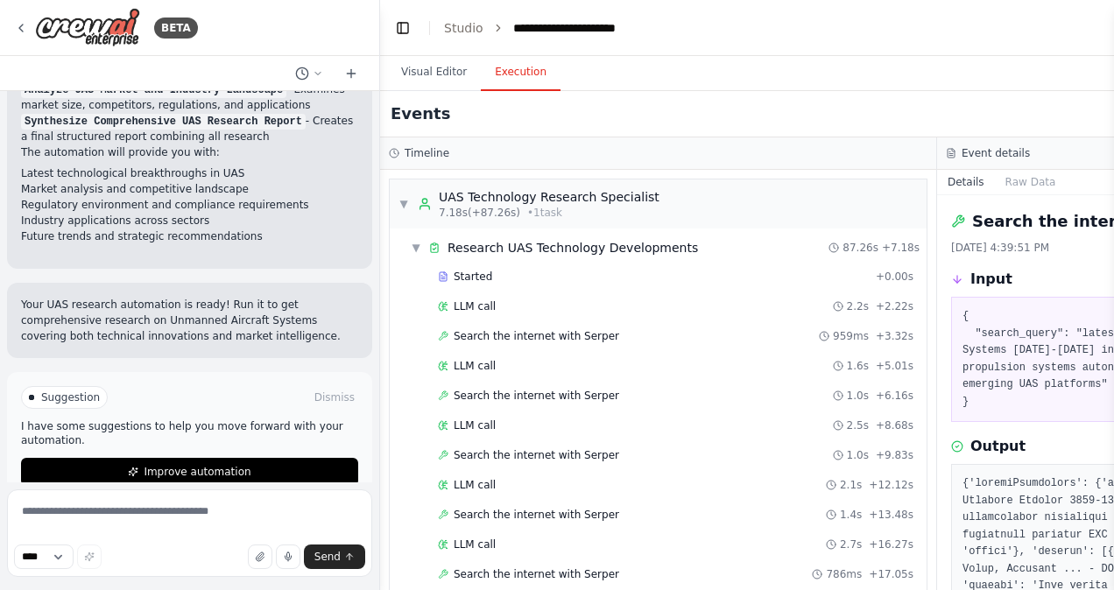
click at [523, 77] on button "Execution" at bounding box center [521, 72] width 80 height 37
click at [725, 334] on div "Search the internet with Serper 959ms + 3.32s" at bounding box center [675, 336] width 475 height 14
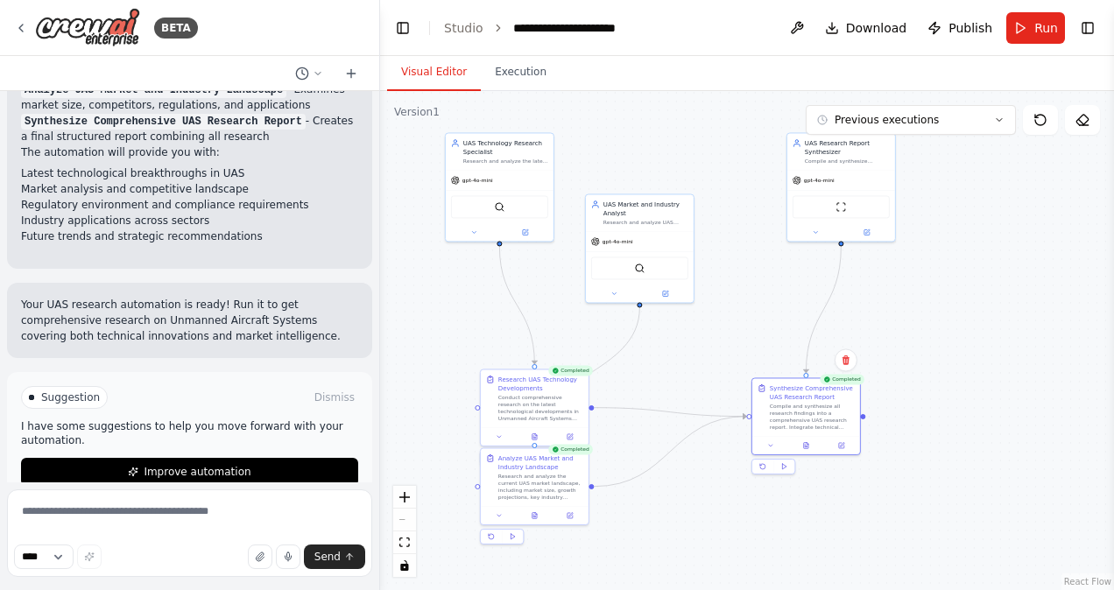
click at [434, 68] on button "Visual Editor" at bounding box center [434, 72] width 94 height 37
click at [317, 70] on icon at bounding box center [318, 73] width 11 height 11
click at [648, 79] on div "Visual Editor Execution" at bounding box center [747, 73] width 734 height 35
click at [825, 184] on div "gpt-4o-mini" at bounding box center [841, 178] width 108 height 19
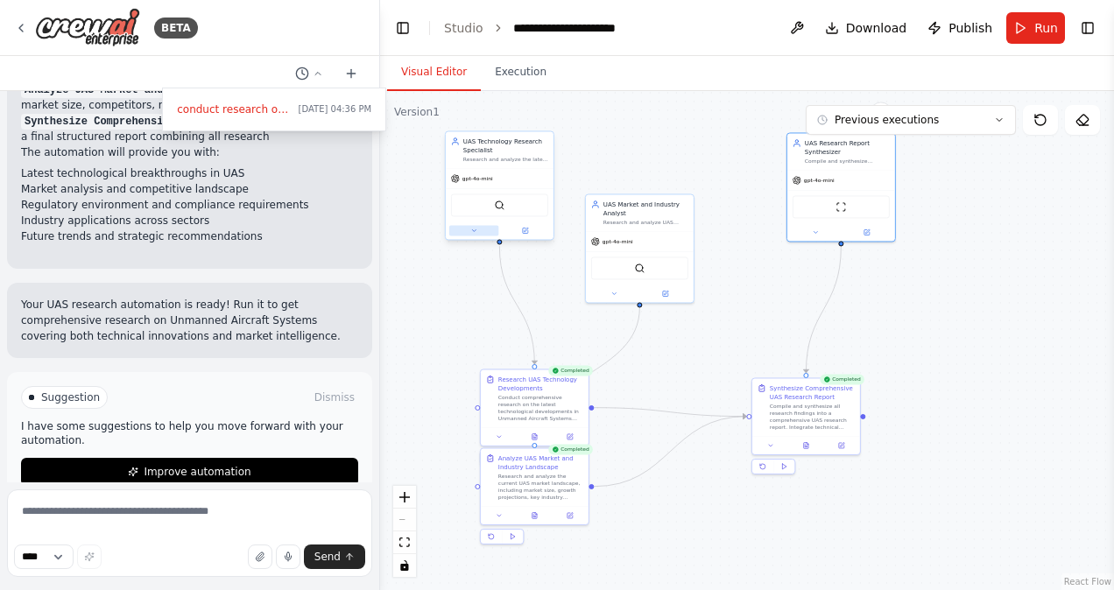
click at [464, 231] on button at bounding box center [474, 230] width 50 height 11
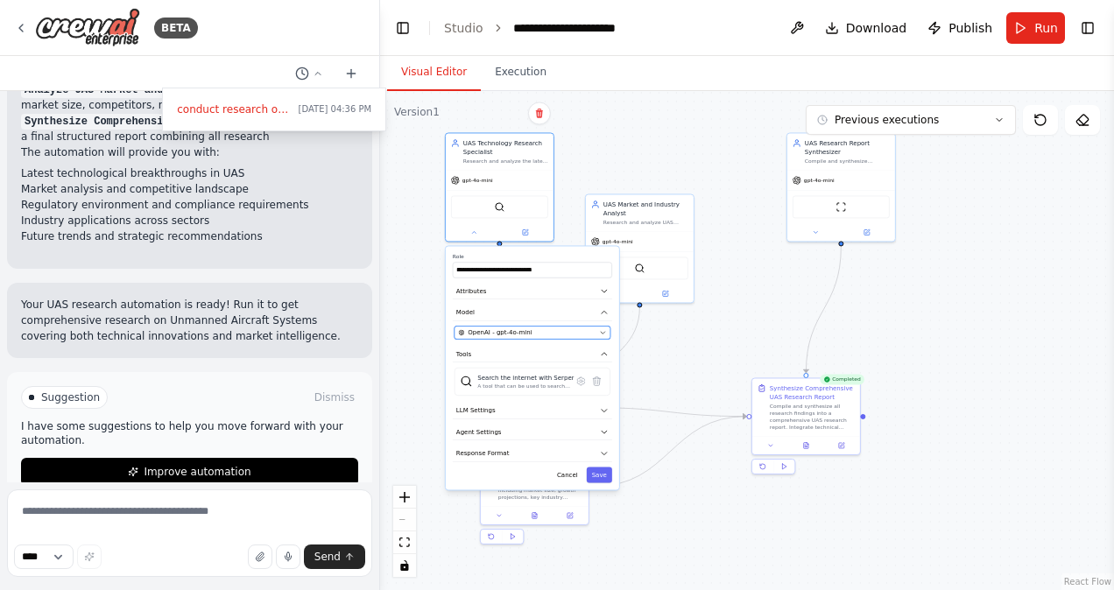
click at [530, 334] on div "OpenAI - gpt-4o-mini" at bounding box center [526, 332] width 137 height 9
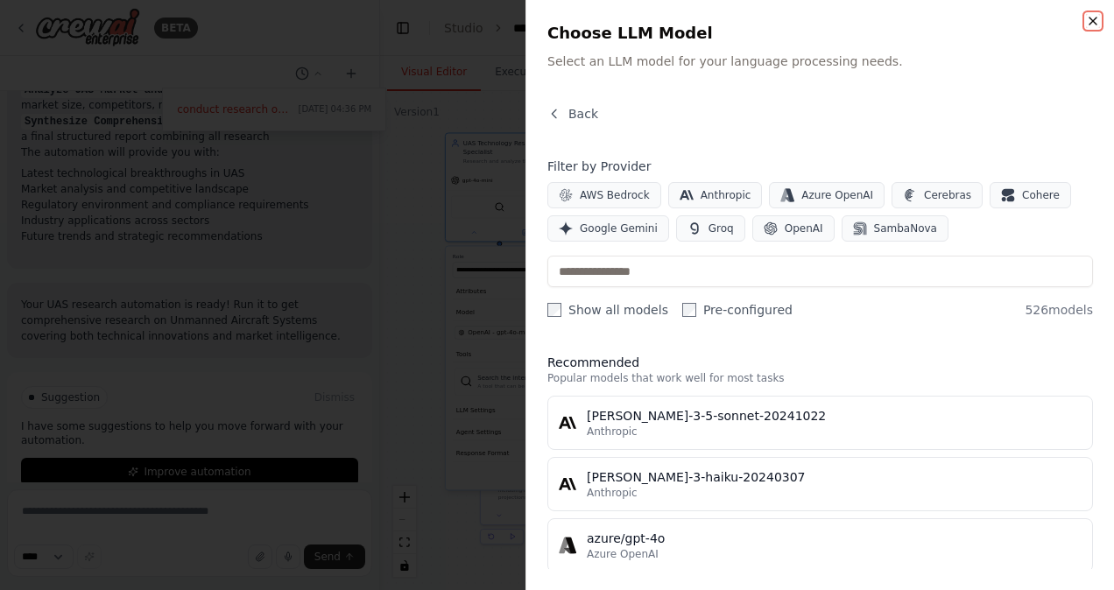
click at [1091, 18] on icon "button" at bounding box center [1093, 21] width 14 height 14
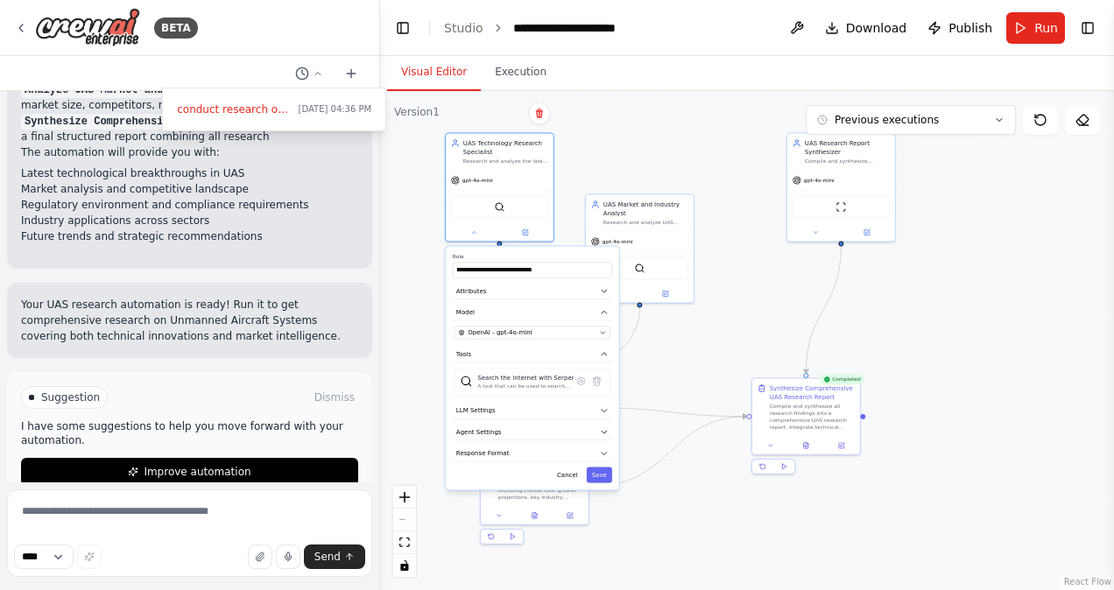
click at [619, 146] on div ".deletable-edge-delete-btn { width: 20px; height: 20px; border: 0px solid #ffff…" at bounding box center [747, 340] width 734 height 499
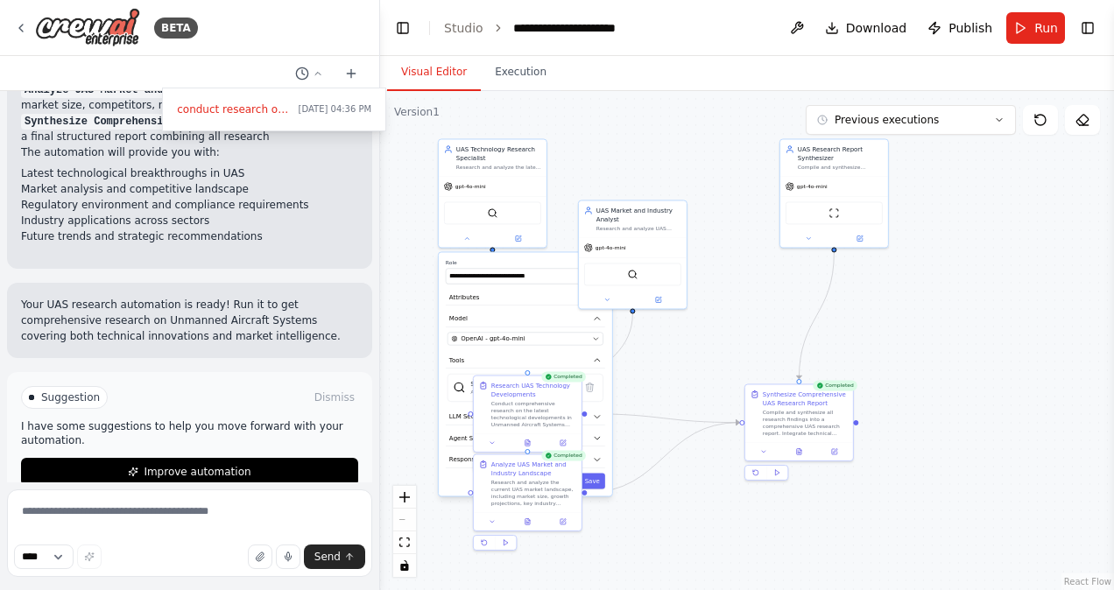
drag, startPoint x: 690, startPoint y: 167, endPoint x: 683, endPoint y: 173, distance: 9.3
click at [683, 173] on div ".deletable-edge-delete-btn { width: 20px; height: 20px; border: 0px solid #ffff…" at bounding box center [747, 340] width 734 height 499
click at [278, 45] on div at bounding box center [190, 295] width 380 height 590
click at [417, 113] on div "Version 1" at bounding box center [417, 112] width 46 height 14
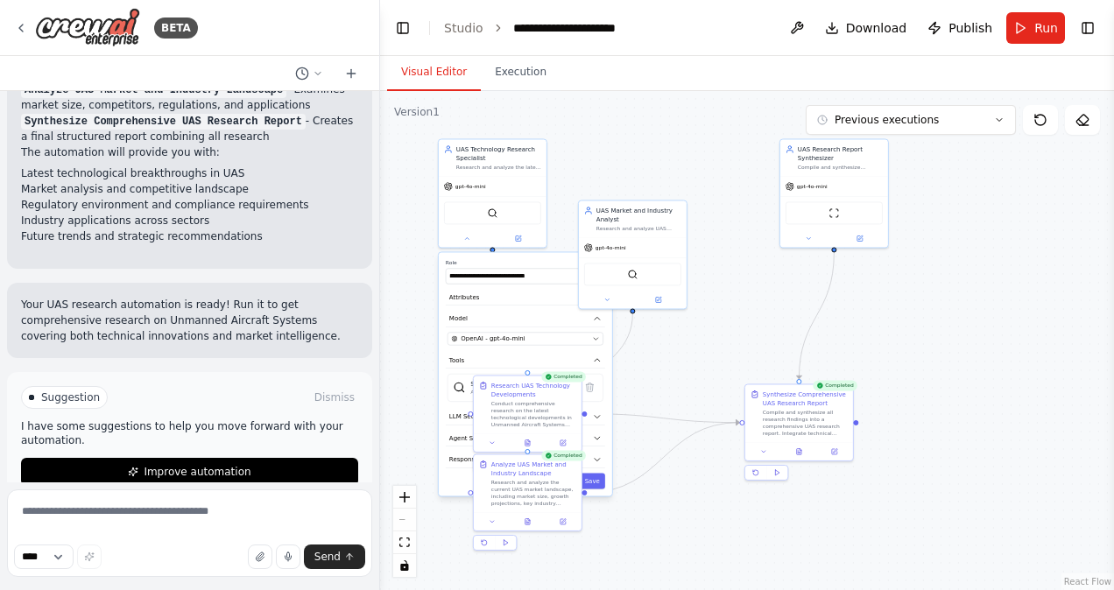
click at [1080, 584] on link "React Flow" at bounding box center [1087, 582] width 47 height 10
click at [16, 28] on icon at bounding box center [21, 28] width 14 height 14
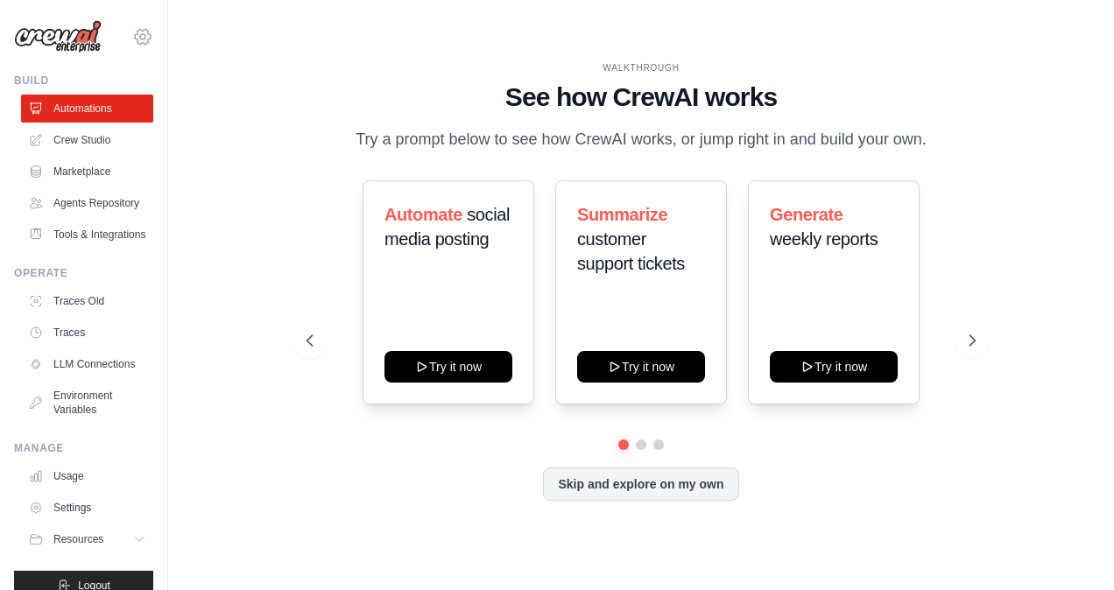
click at [140, 34] on icon at bounding box center [142, 36] width 5 height 5
click at [81, 40] on img at bounding box center [58, 36] width 88 height 33
click at [60, 138] on link "Crew Studio" at bounding box center [89, 140] width 132 height 28
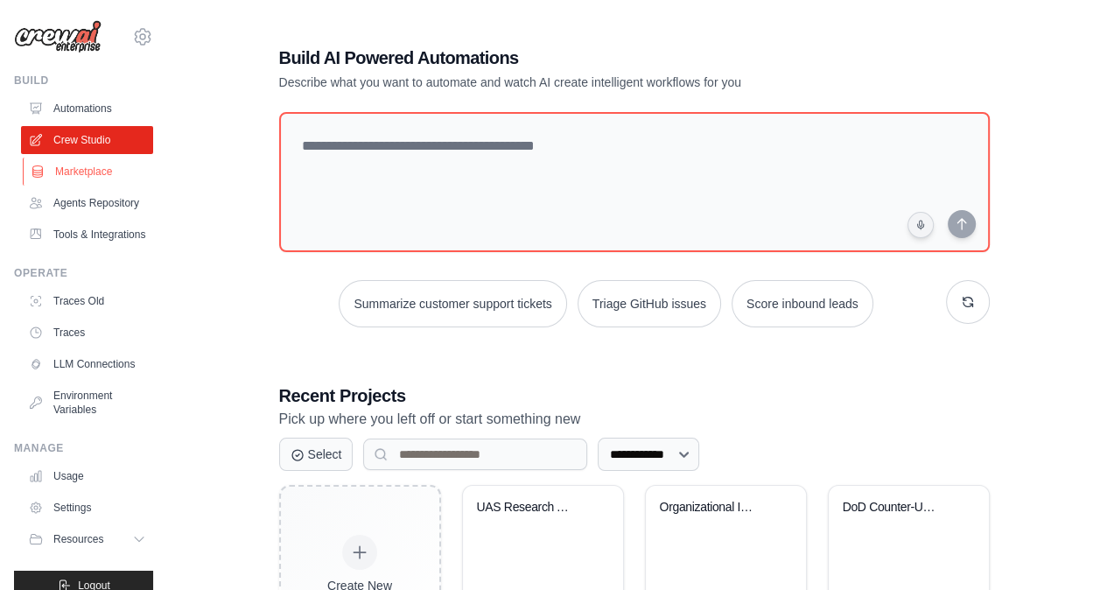
click at [51, 172] on link "Marketplace" at bounding box center [89, 172] width 132 height 28
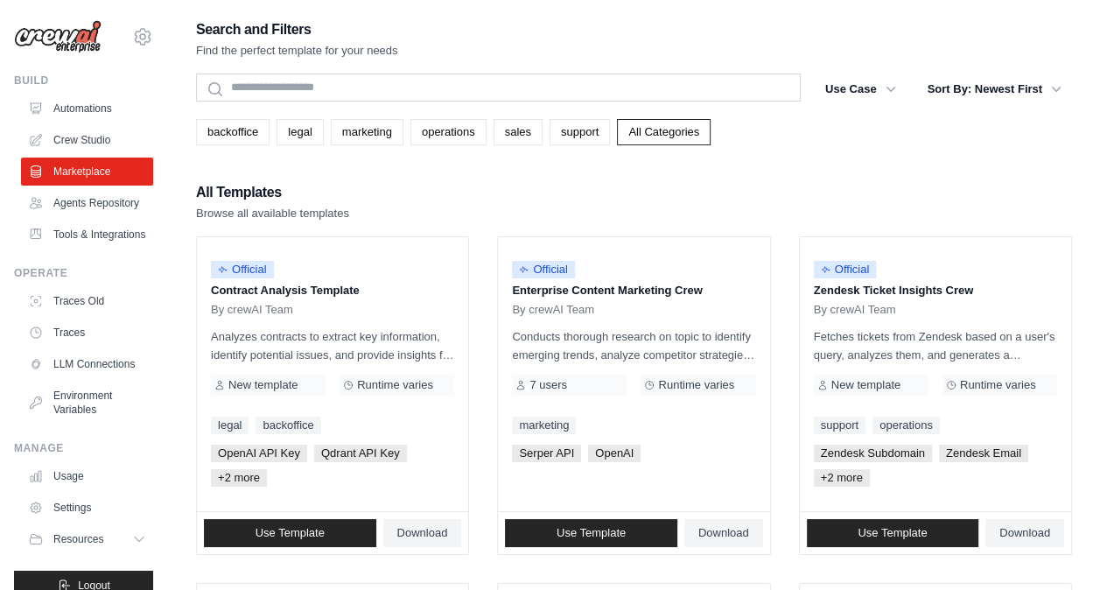
click at [64, 39] on img at bounding box center [58, 36] width 88 height 33
click at [72, 137] on link "Crew Studio" at bounding box center [89, 140] width 132 height 28
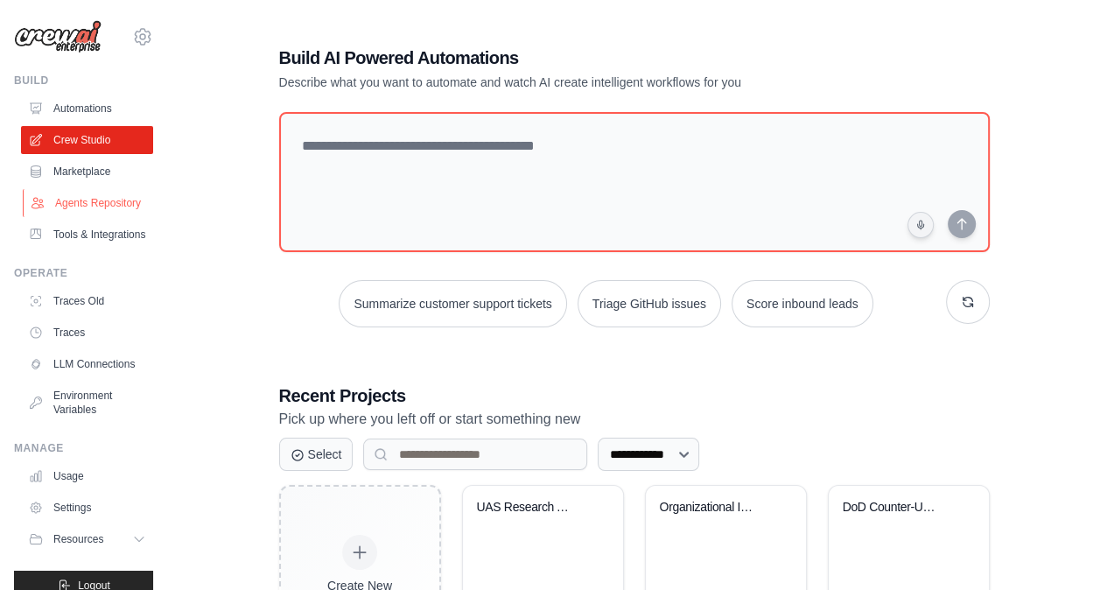
click at [74, 212] on link "Agents Repository" at bounding box center [89, 203] width 132 height 28
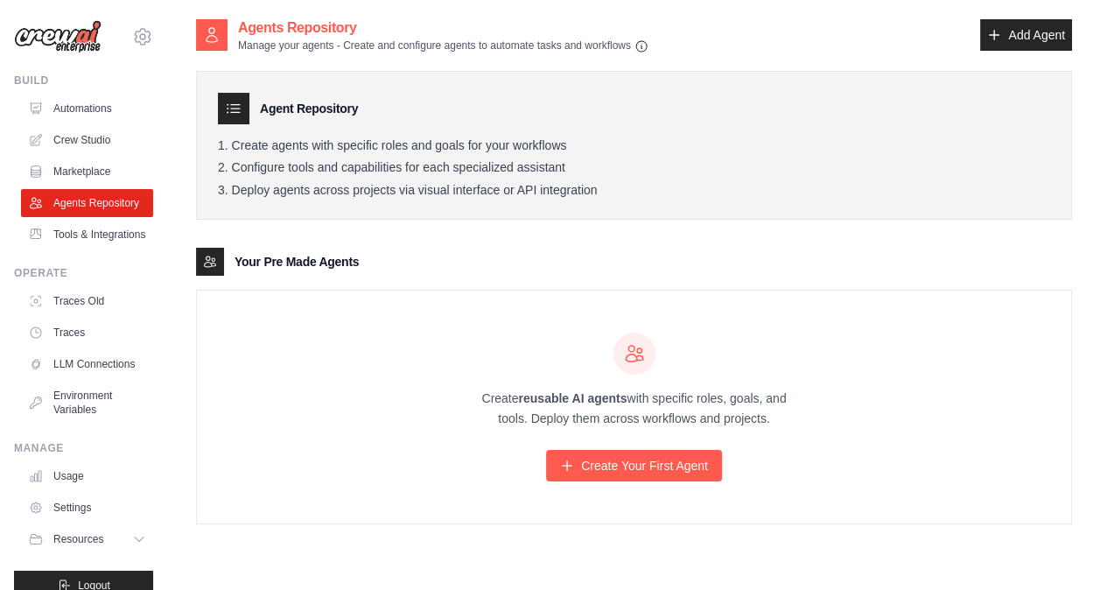
click at [261, 221] on div "Agent Repository Create agents with specific roles and goals for your workflows…" at bounding box center [634, 288] width 876 height 471
click at [93, 243] on link "Tools & Integrations" at bounding box center [89, 235] width 132 height 28
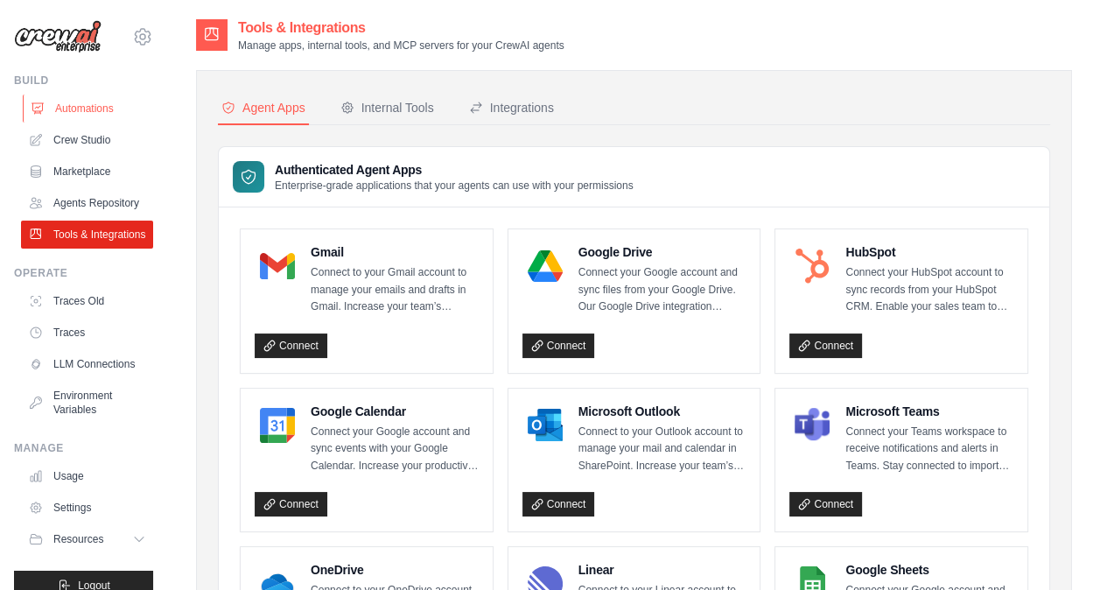
click at [70, 109] on link "Automations" at bounding box center [89, 109] width 132 height 28
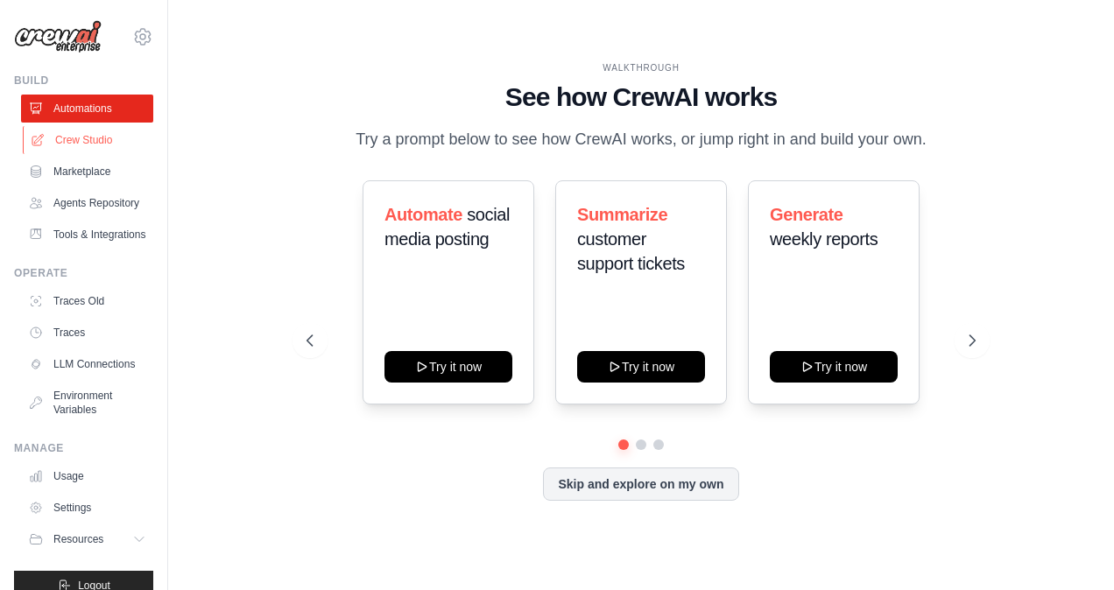
click at [67, 142] on link "Crew Studio" at bounding box center [89, 140] width 132 height 28
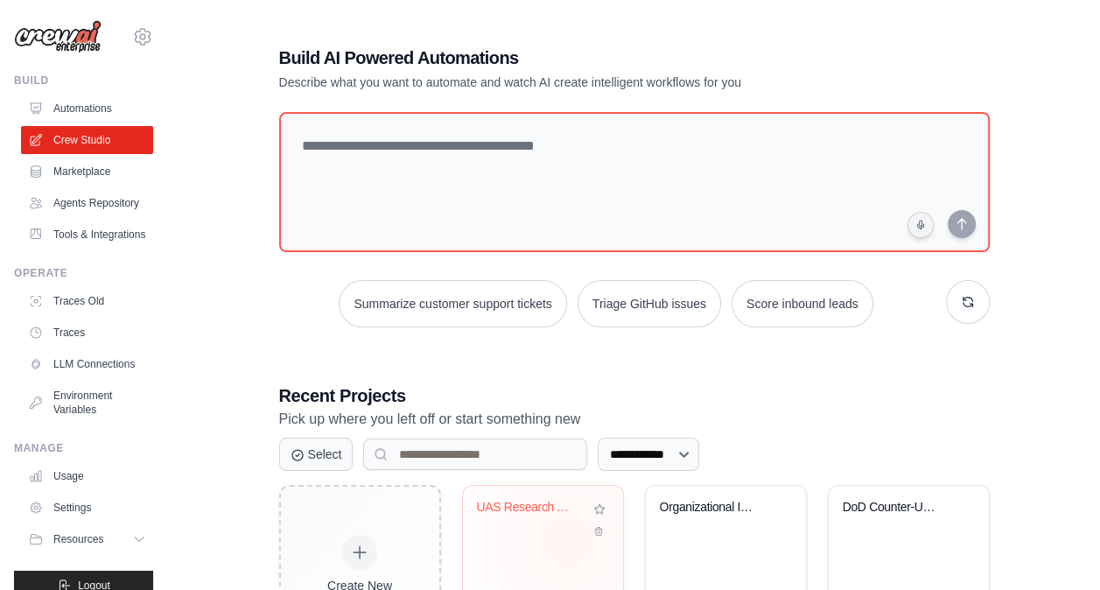
click at [568, 539] on div "UAS Research Automation" at bounding box center [543, 555] width 160 height 138
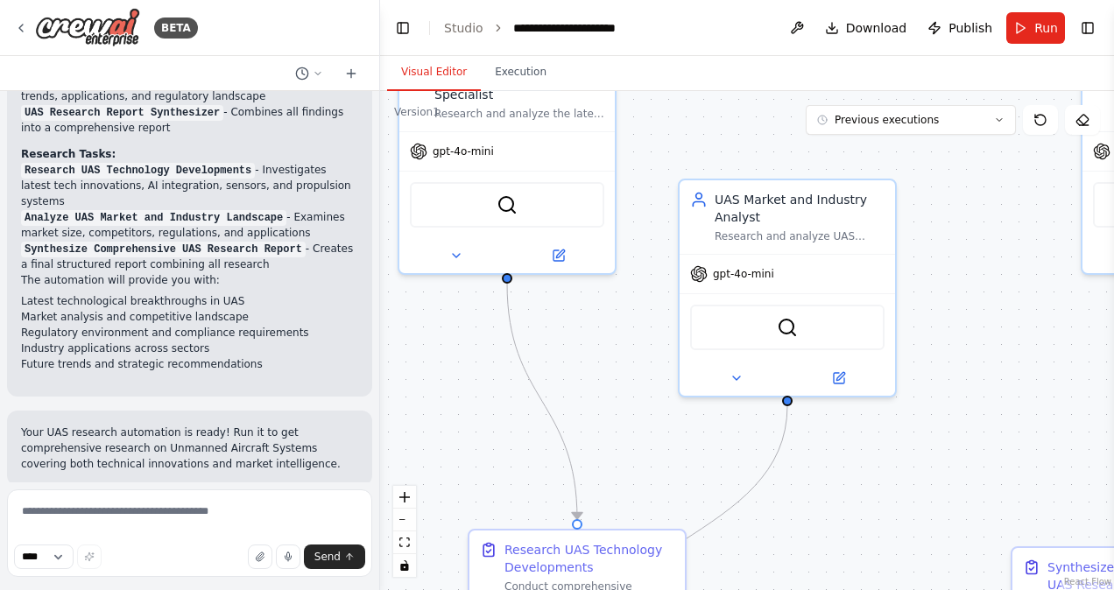
scroll to position [1123, 0]
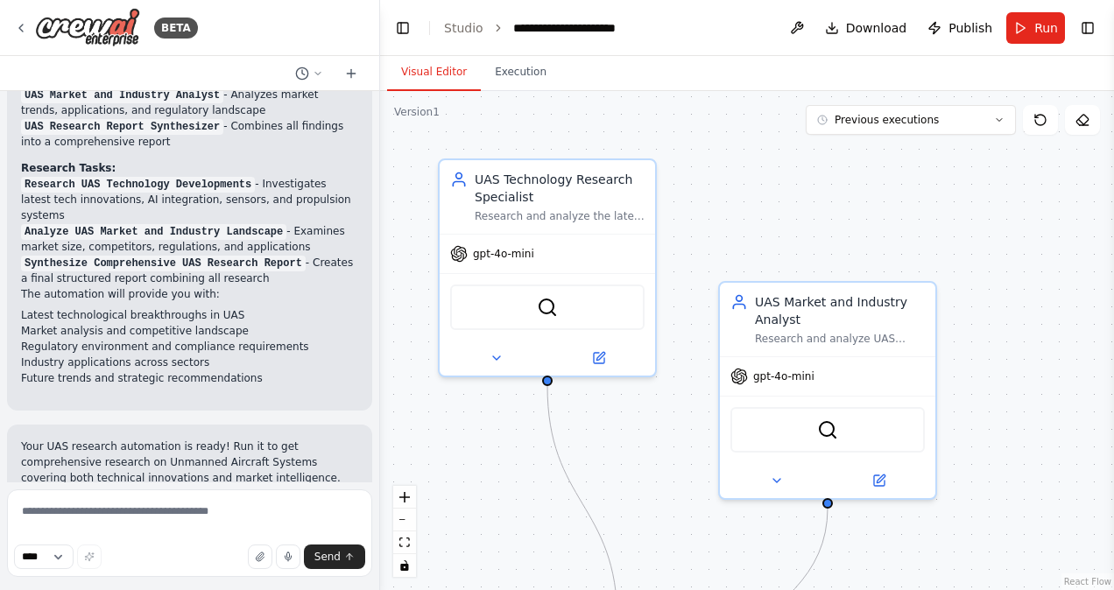
drag, startPoint x: 599, startPoint y: 387, endPoint x: 639, endPoint y: 489, distance: 110.1
click at [639, 489] on div ".deletable-edge-delete-btn { width: 20px; height: 20px; border: 0px solid #ffff…" at bounding box center [747, 340] width 734 height 499
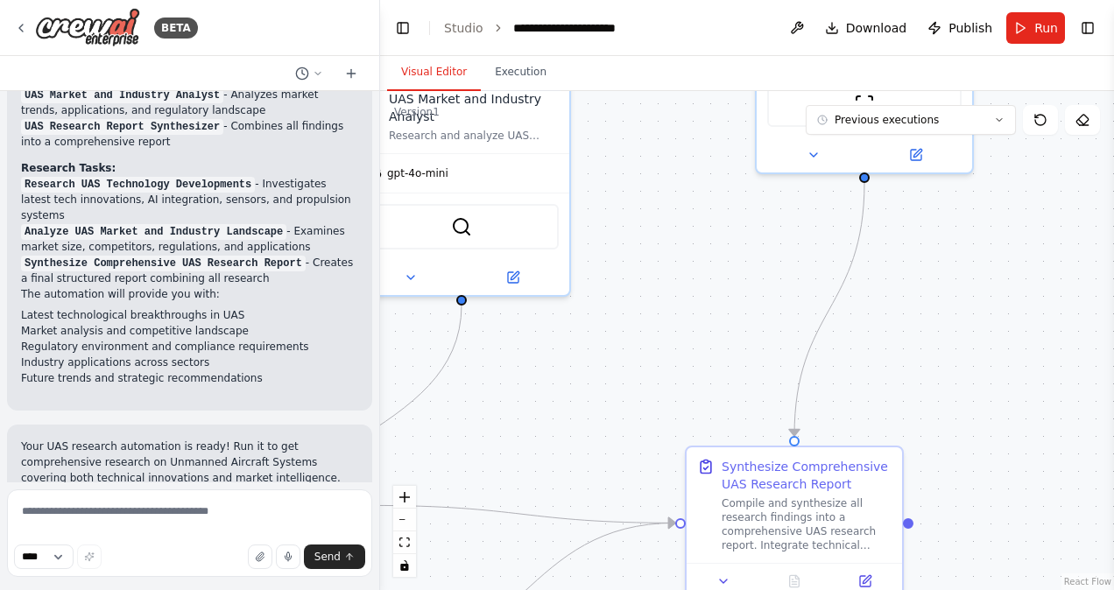
drag, startPoint x: 639, startPoint y: 489, endPoint x: 271, endPoint y: 288, distance: 420.0
click at [271, 288] on div "BETA conduct research on uas ▶ Thought process I'll help you create an automati…" at bounding box center [557, 295] width 1114 height 590
click at [404, 519] on icon "zoom out" at bounding box center [404, 520] width 11 height 2
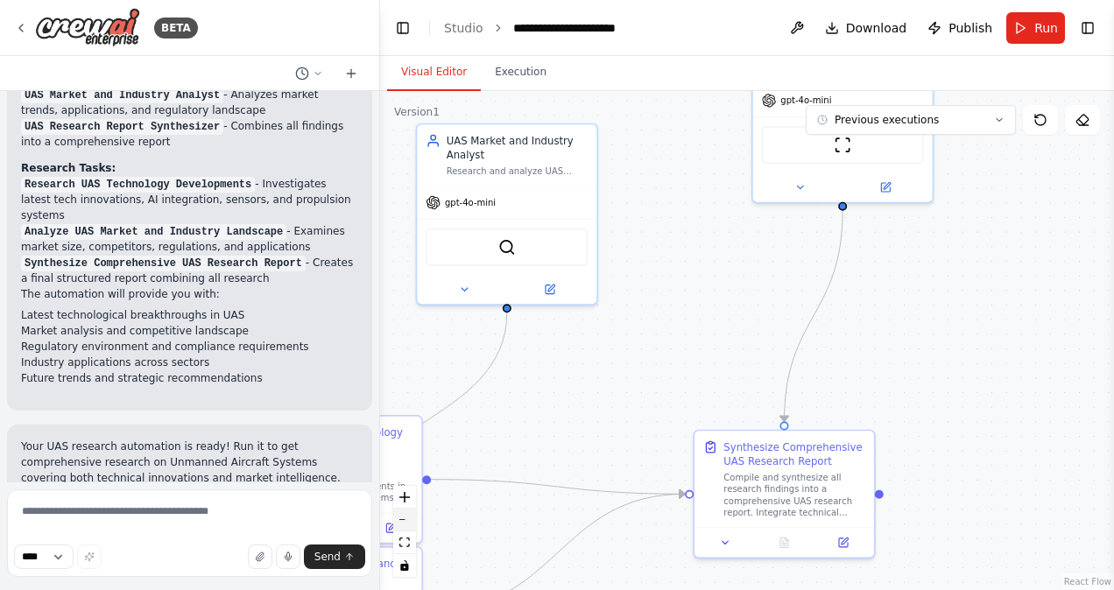
click at [404, 519] on icon "zoom out" at bounding box center [404, 520] width 11 height 2
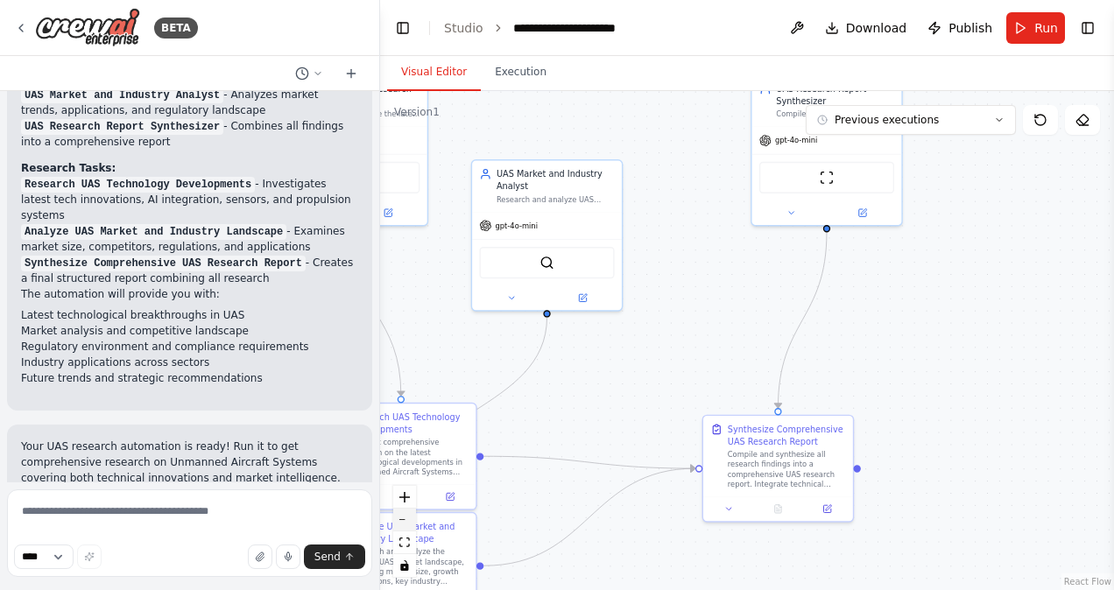
click at [404, 519] on icon "zoom out" at bounding box center [404, 520] width 11 height 2
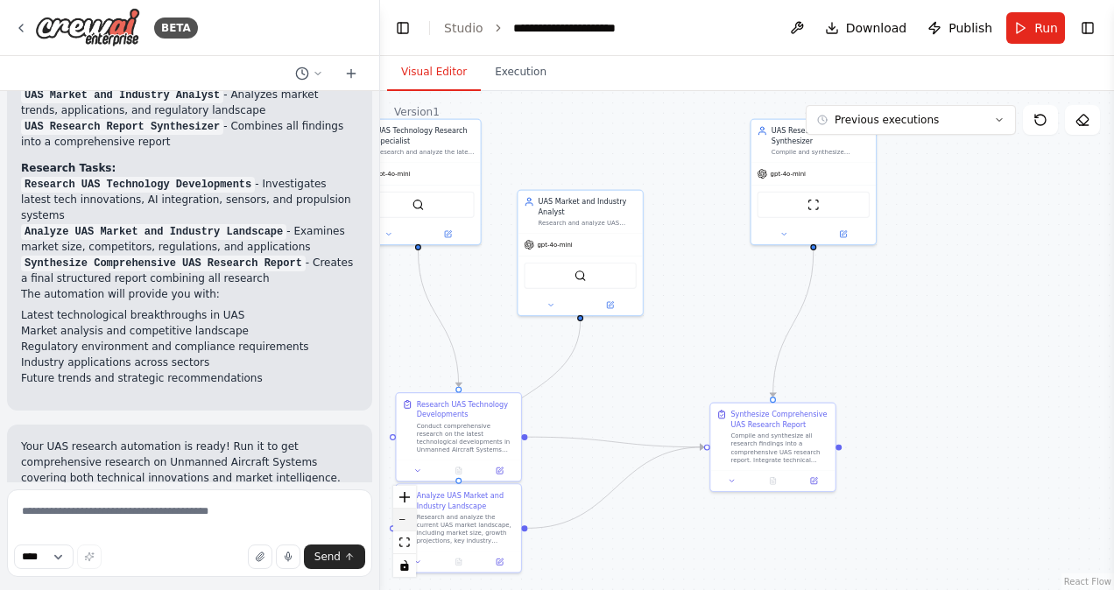
click at [404, 519] on icon "zoom out" at bounding box center [404, 520] width 11 height 2
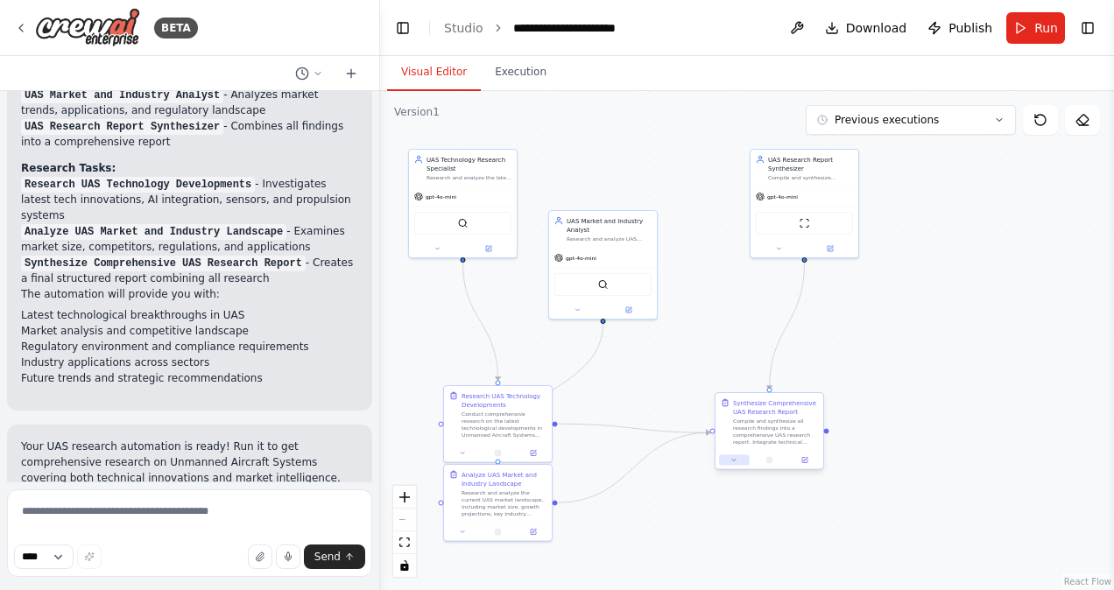
click at [742, 462] on button at bounding box center [734, 460] width 30 height 11
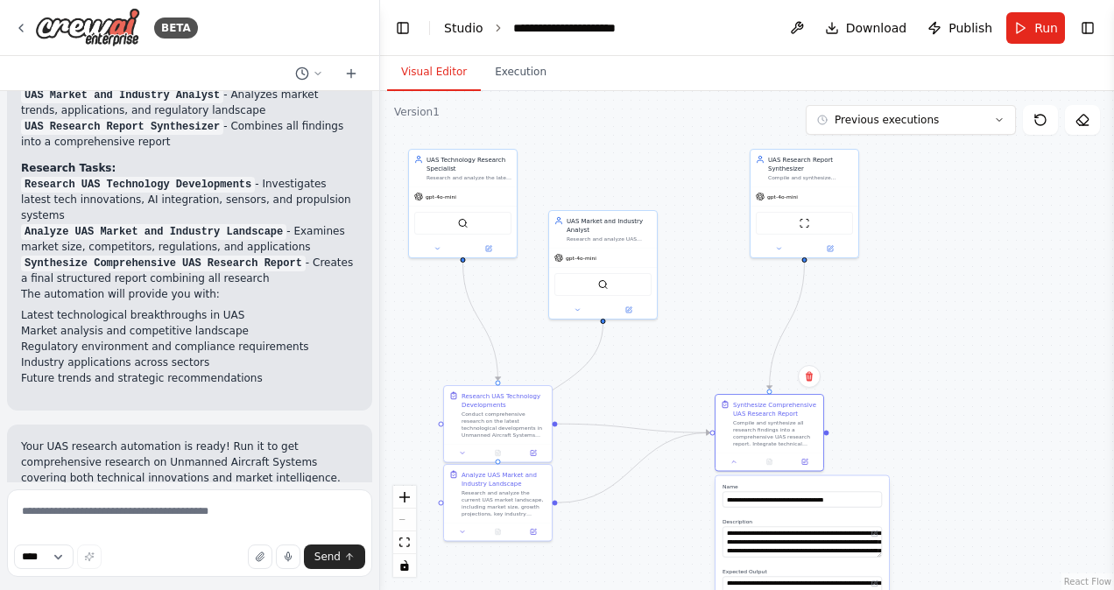
click at [452, 33] on link "Studio" at bounding box center [463, 28] width 39 height 14
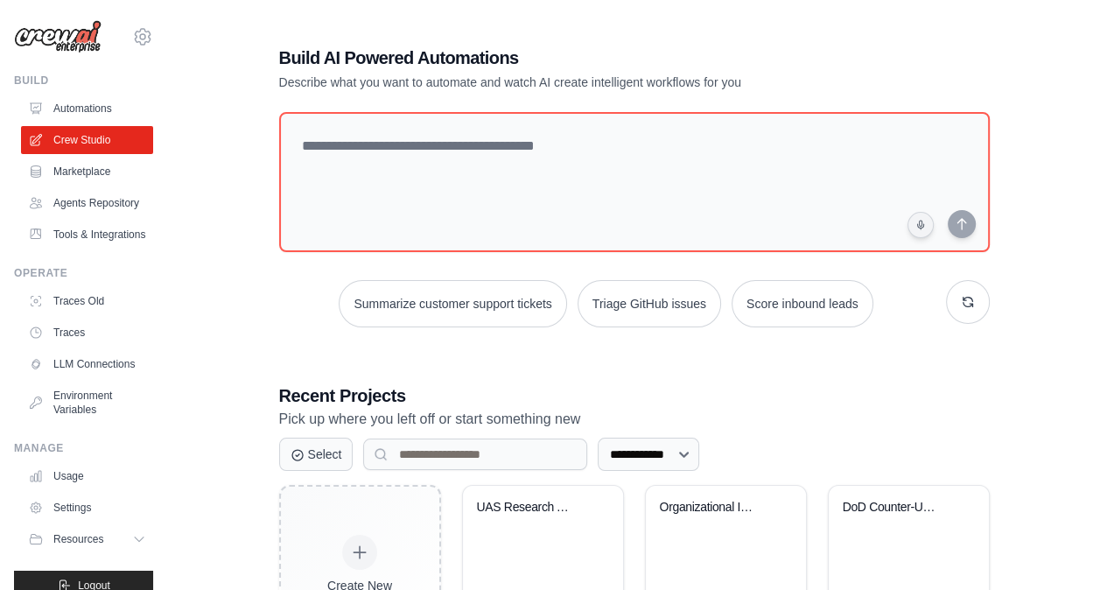
click at [233, 329] on div "**********" at bounding box center [634, 451] width 876 height 867
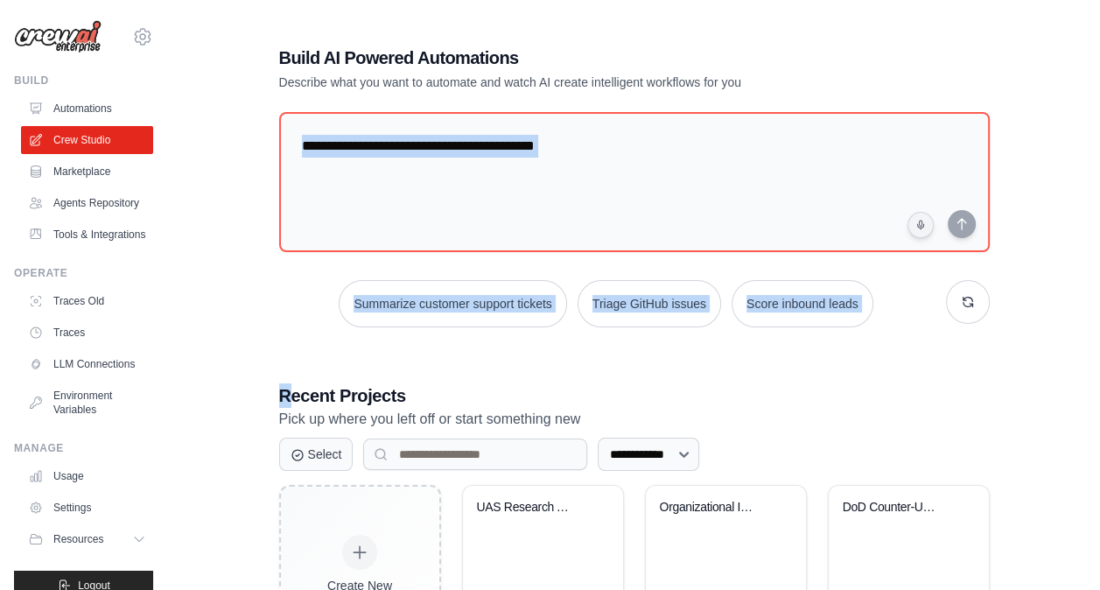
drag, startPoint x: 292, startPoint y: 332, endPoint x: 250, endPoint y: 242, distance: 99.5
click at [250, 242] on div "**********" at bounding box center [634, 451] width 876 height 867
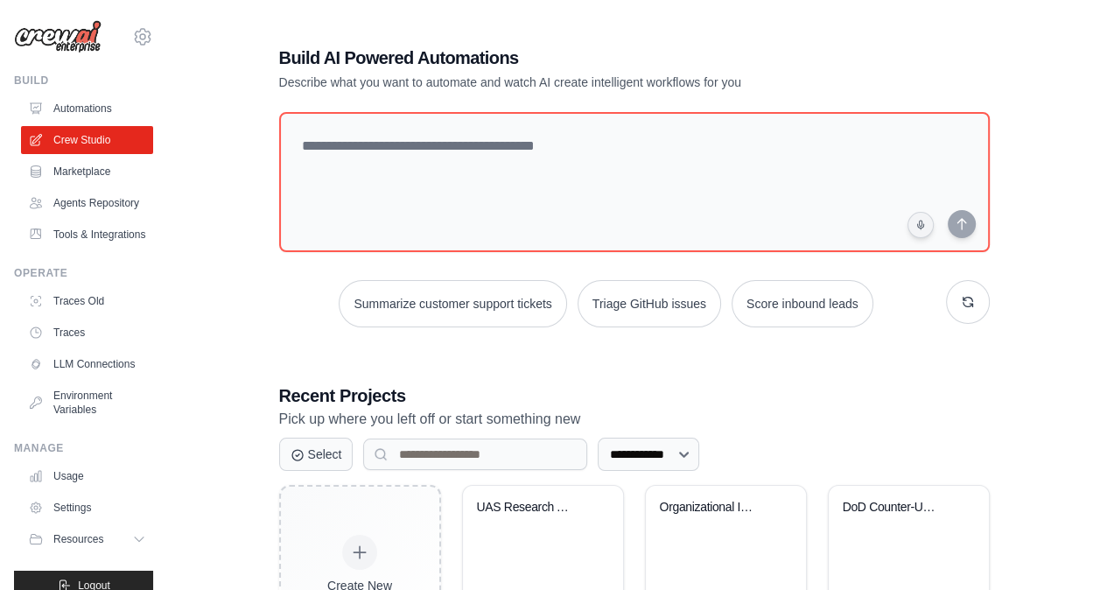
drag, startPoint x: 250, startPoint y: 242, endPoint x: 244, endPoint y: 30, distance: 211.9
click at [244, 30] on div "**********" at bounding box center [634, 451] width 876 height 867
click at [668, 368] on div "**********" at bounding box center [634, 451] width 753 height 867
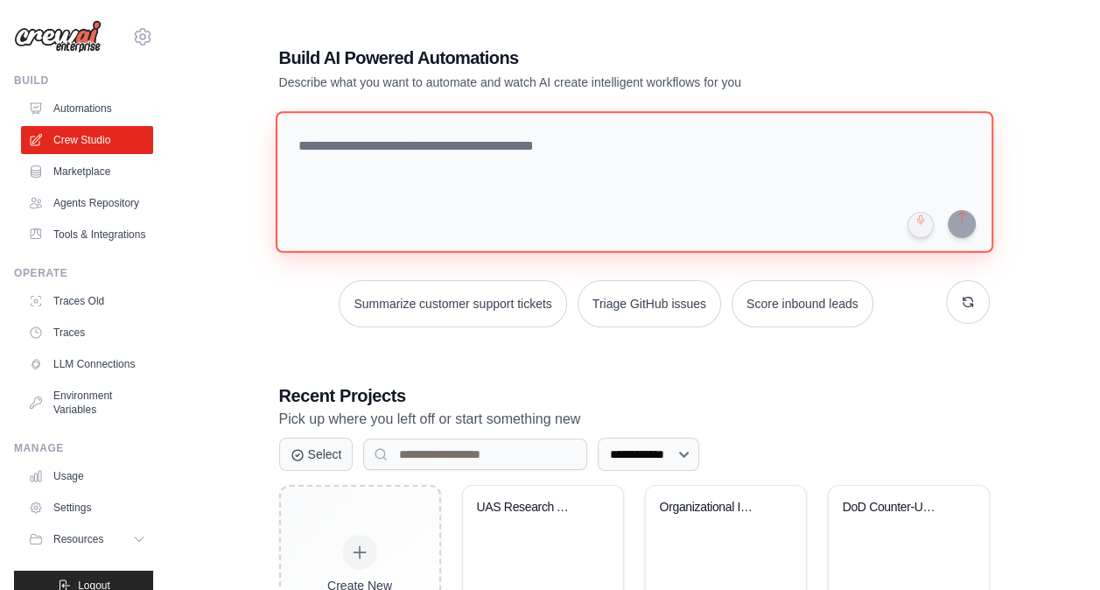
click at [559, 150] on textarea at bounding box center [634, 182] width 718 height 142
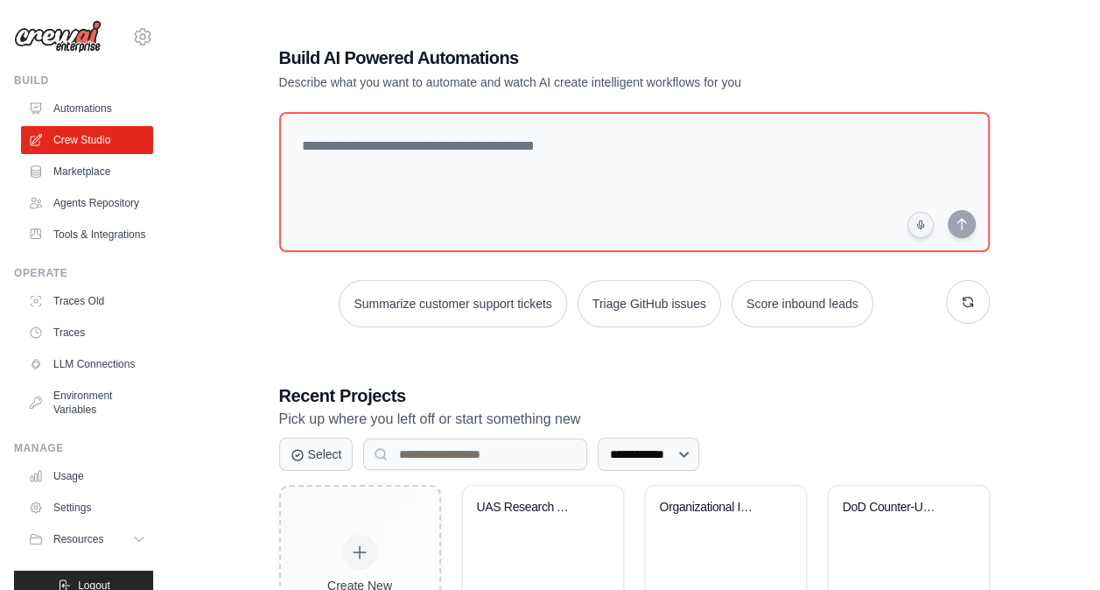
click at [233, 320] on div "**********" at bounding box center [634, 451] width 876 height 867
click at [222, 48] on div "**********" at bounding box center [634, 451] width 876 height 867
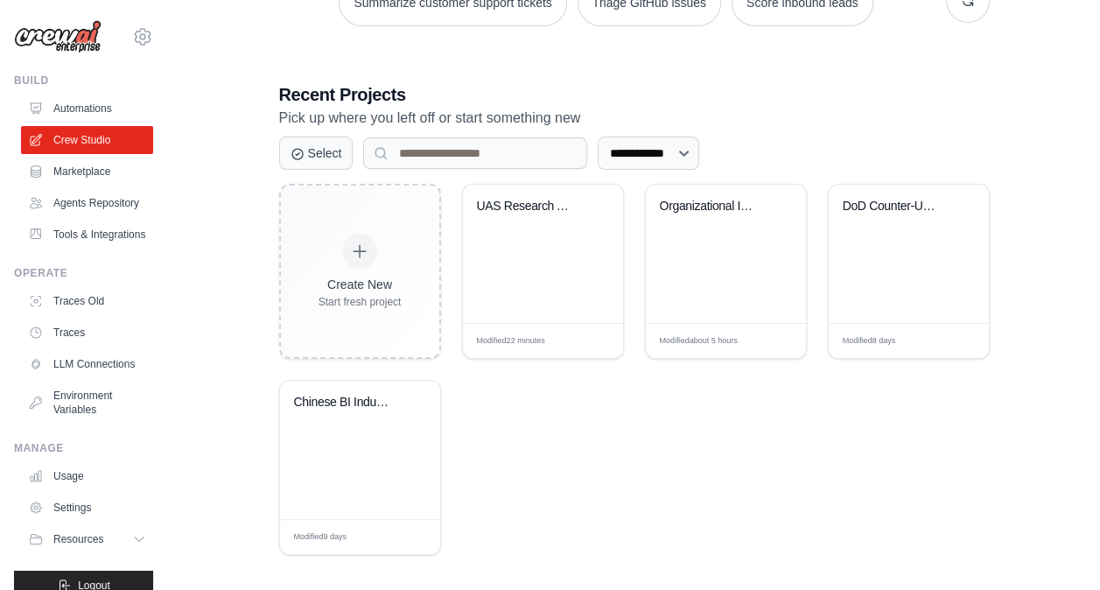
scroll to position [310, 0]
